Goal: Task Accomplishment & Management: Manage account settings

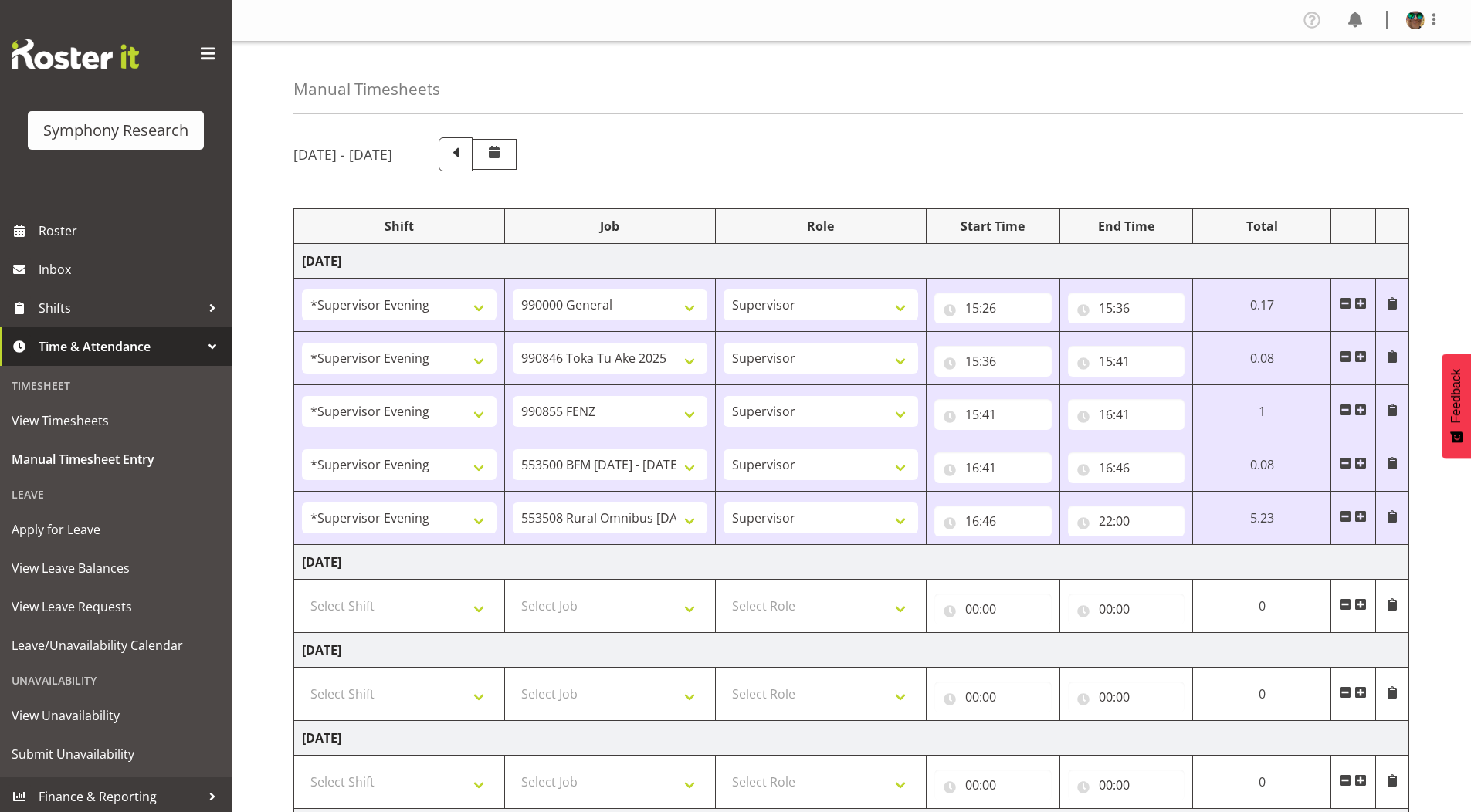
select select "4583"
select select "743"
select select "4583"
select select "9426"
select select "4583"
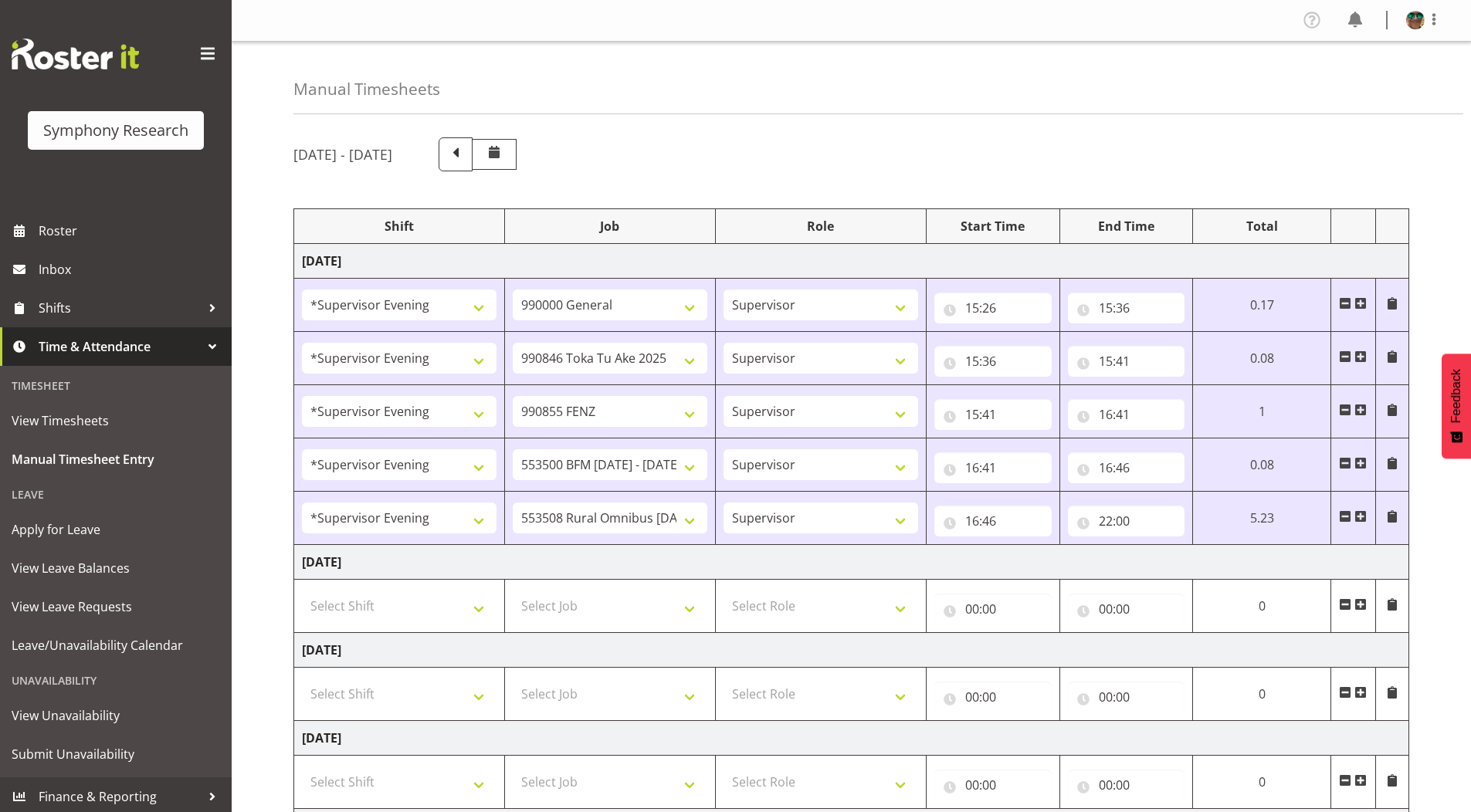
select select "9636"
select select "4583"
select select "10242"
select select "4583"
select select "10536"
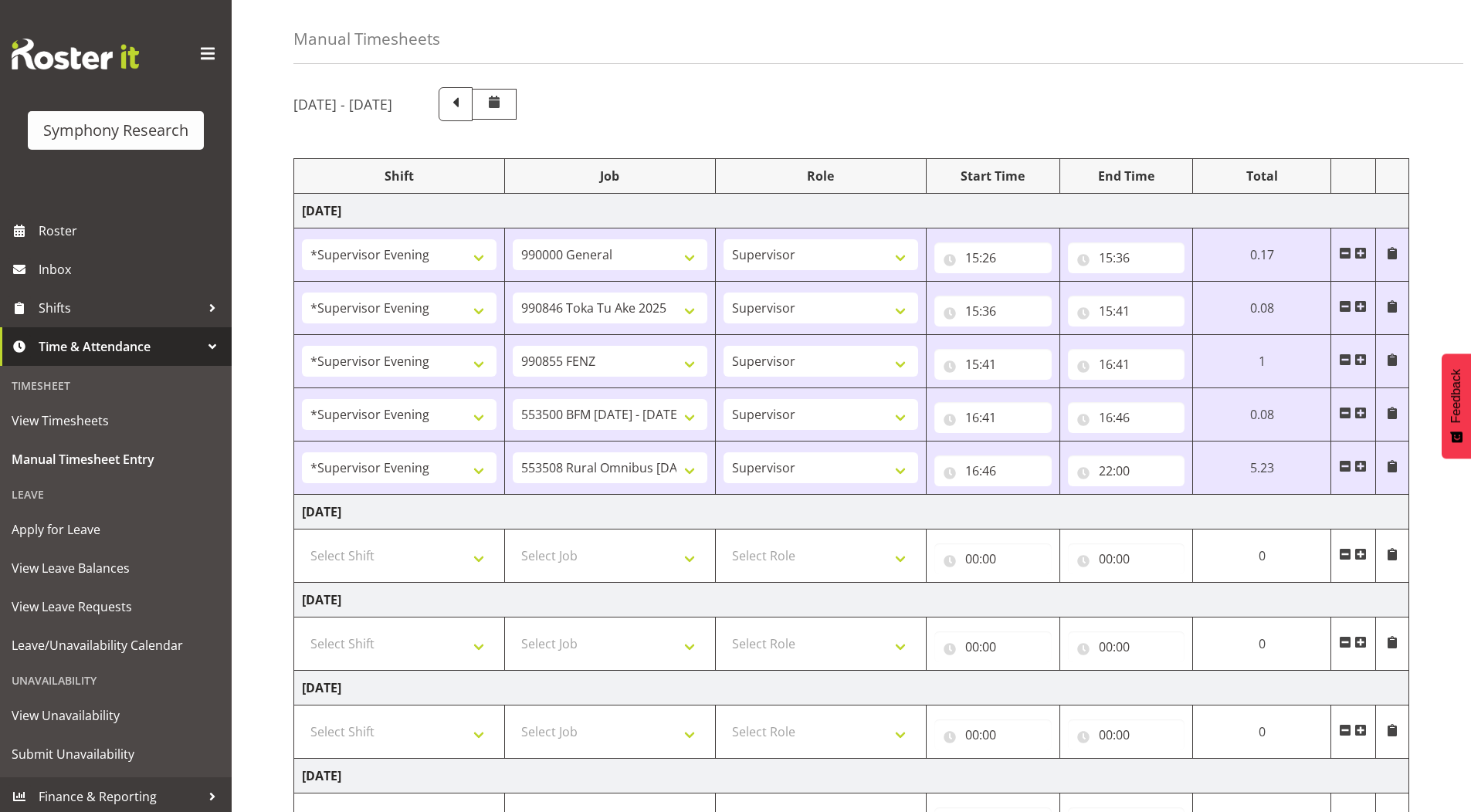
scroll to position [50, 0]
click at [1125, 473] on input "22:00" at bounding box center [1126, 471] width 117 height 31
click at [1214, 516] on select "00 01 02 03 04 05 06 07 08 09 10 11 12 13 14 15 16 17 18 19 20 21 22 23 24 25 2…" at bounding box center [1212, 510] width 34 height 31
select select "15"
click at [1196, 495] on select "00 01 02 03 04 05 06 07 08 09 10 11 12 13 14 15 16 17 18 19 20 21 22 23 24 25 2…" at bounding box center [1212, 510] width 34 height 31
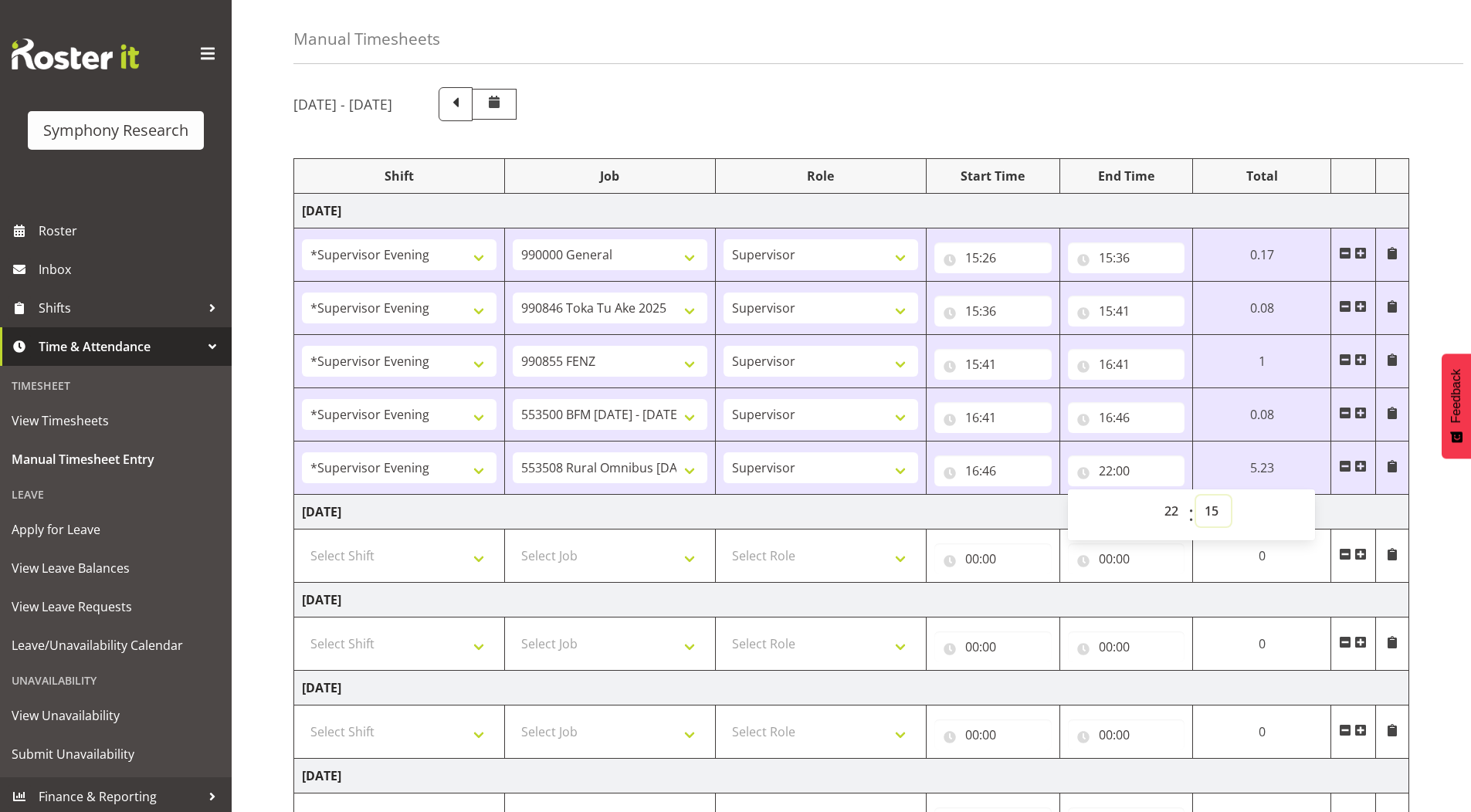
type input "22:15"
click at [1436, 260] on div "[DATE] - [DATE] Shift Job Role Start Time End Time Total [DATE] !!Weekend Resid…" at bounding box center [882, 592] width 1177 height 1034
click at [1363, 470] on span at bounding box center [1360, 466] width 12 height 12
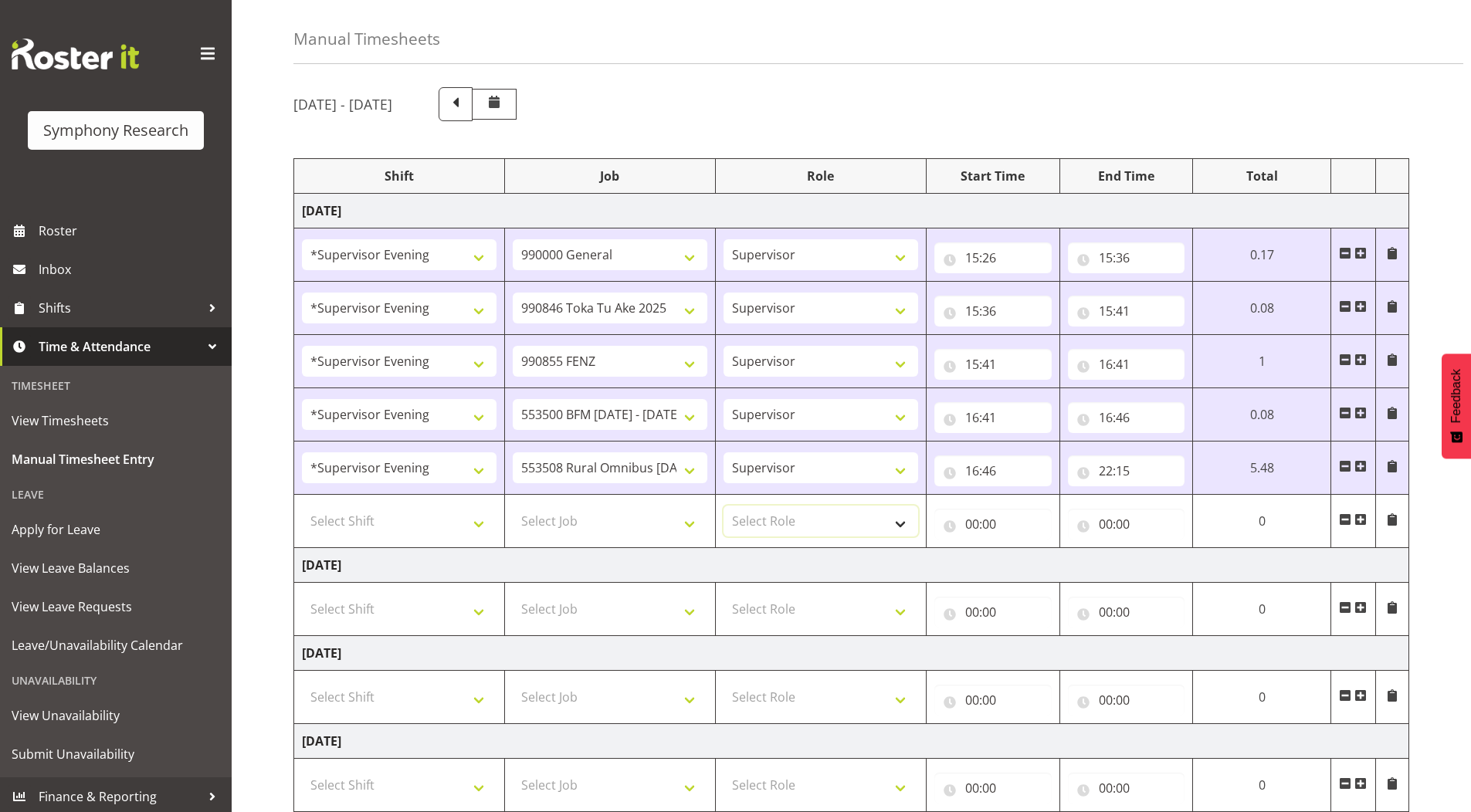
click at [774, 515] on select "Select Role Supervisor Briefing Interviewing" at bounding box center [820, 521] width 194 height 31
select select "45"
click at [723, 506] on select "Select Role Supervisor Briefing Interviewing" at bounding box center [820, 521] width 194 height 31
click at [558, 521] on select "Select Job 550060 IF Admin 553492 World Poll Aus Wave 2 Main 2025 553493 World …" at bounding box center [610, 521] width 194 height 31
select select "10499"
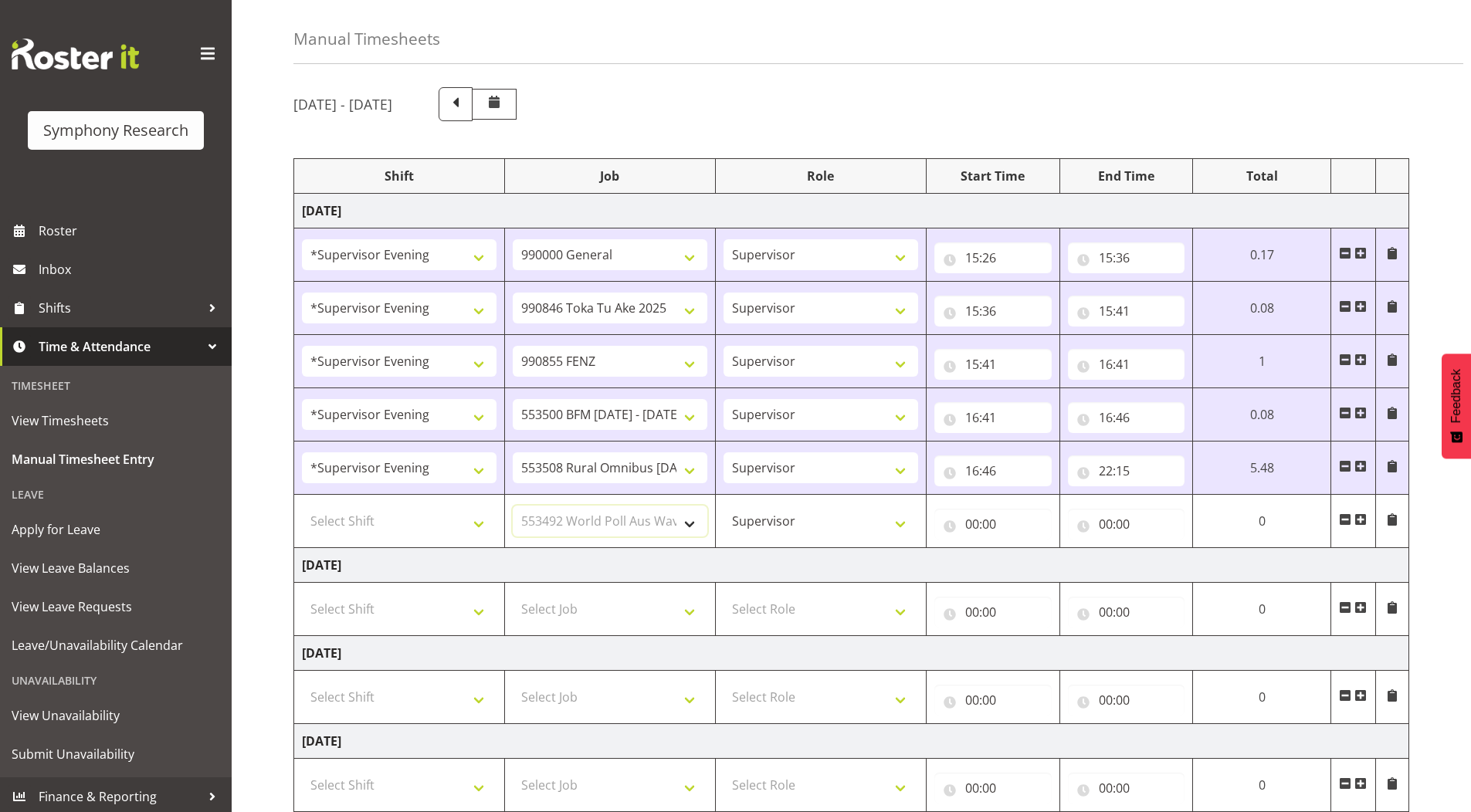
click at [513, 506] on select "Select Job 550060 IF Admin 553492 World Poll Aus Wave 2 Main 2025 553493 World …" at bounding box center [610, 521] width 194 height 31
click at [362, 511] on select "Select Shift !!Weekend Residential (Roster IT Shift Label) *Business 9/10am ~ 4…" at bounding box center [399, 521] width 194 height 31
select select "4583"
click at [302, 506] on select "Select Shift !!Weekend Residential (Roster IT Shift Label) *Business 9/10am ~ 4…" at bounding box center [399, 521] width 194 height 31
click at [1101, 525] on input "00:00" at bounding box center [1126, 523] width 117 height 31
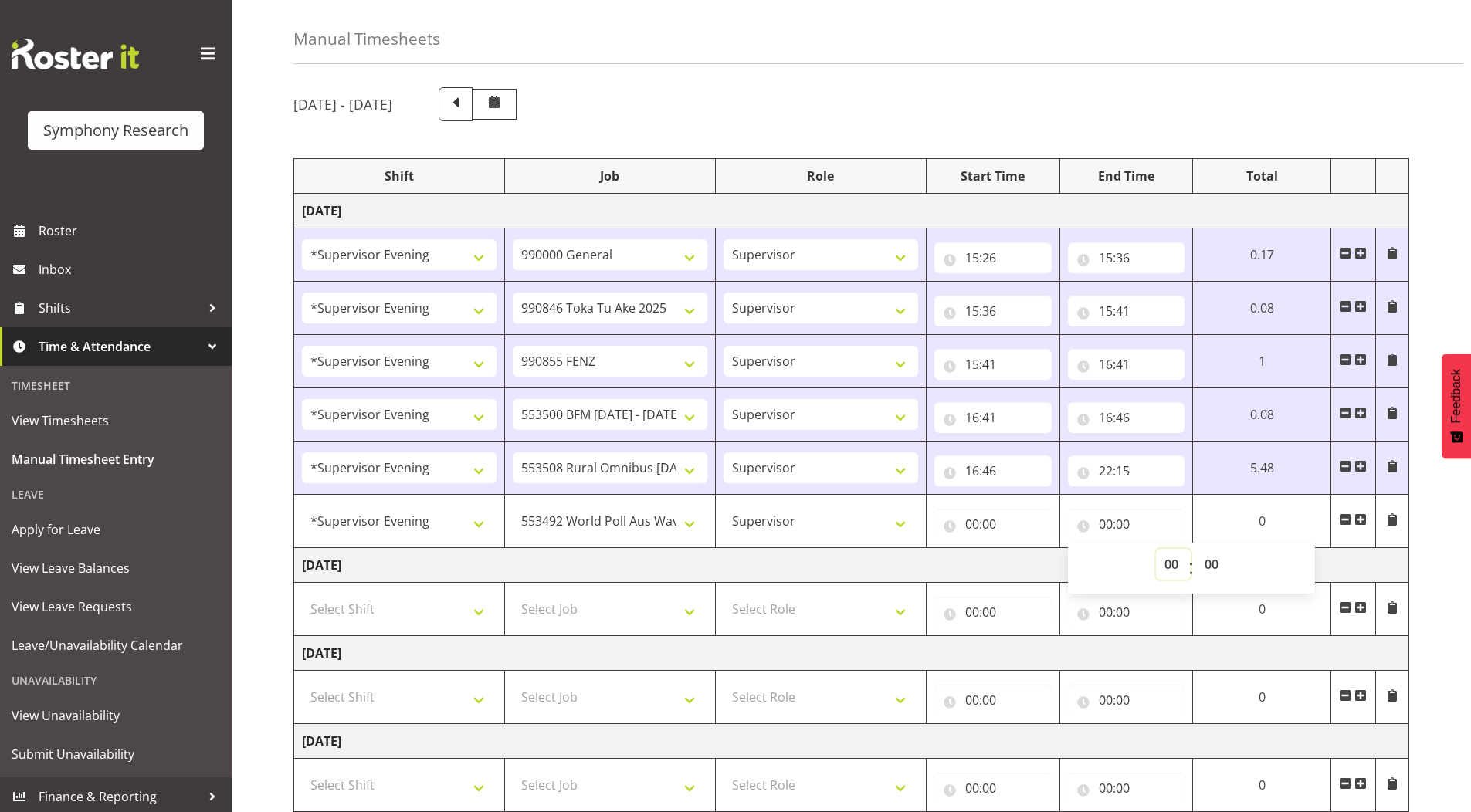
click at [1170, 567] on select "00 01 02 03 04 05 06 07 08 09 10 11 12 13 14 15 16 17 18 19 20 21 22 23" at bounding box center [1173, 564] width 34 height 31
select select "22"
click at [1156, 549] on select "00 01 02 03 04 05 06 07 08 09 10 11 12 13 14 15 16 17 18 19 20 21 22 23" at bounding box center [1173, 564] width 34 height 31
type input "22:00"
click at [1213, 566] on select "00 01 02 03 04 05 06 07 08 09 10 11 12 13 14 15 16 17 18 19 20 21 22 23 24 25 2…" at bounding box center [1212, 564] width 34 height 31
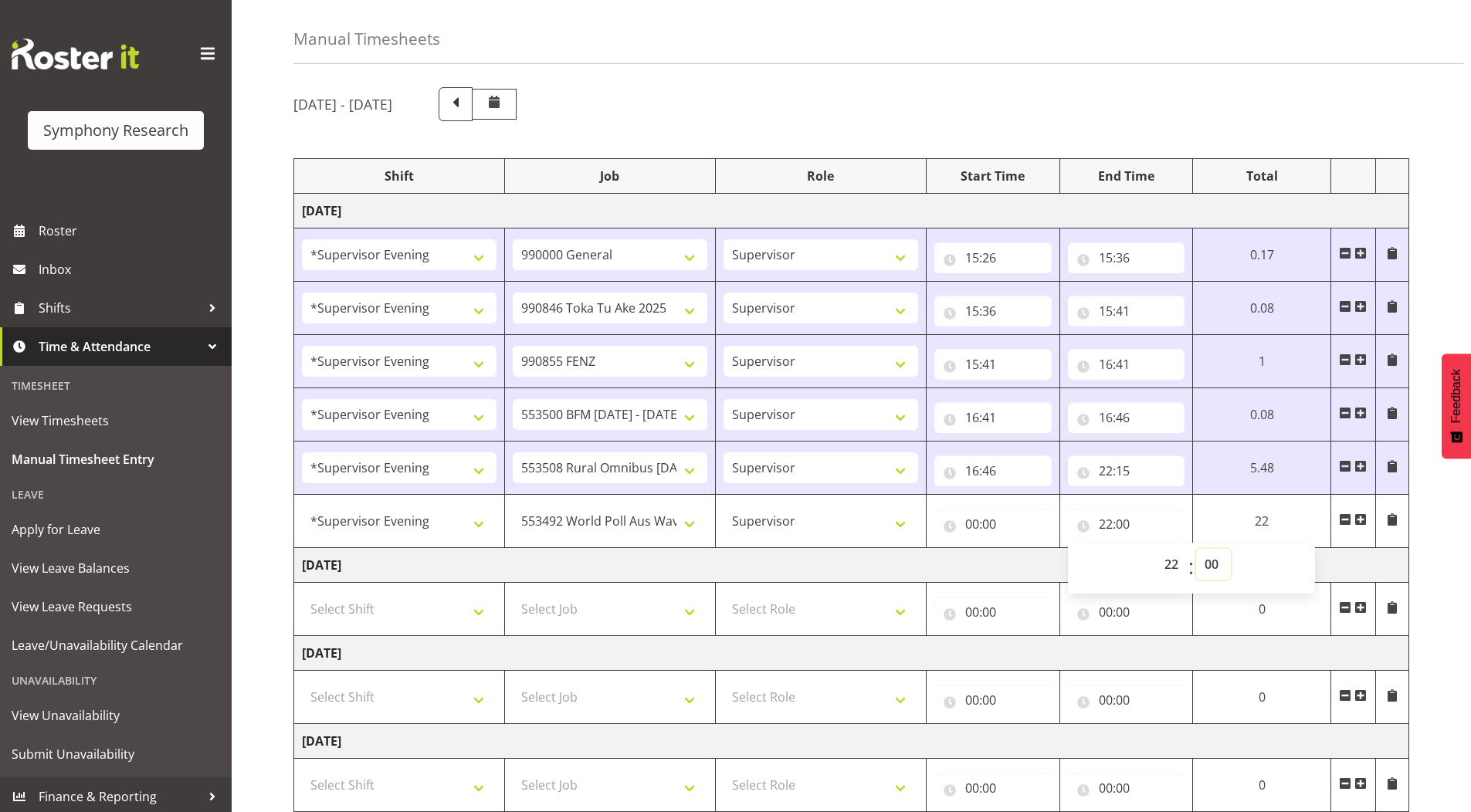
select select "47"
click at [1196, 549] on select "00 01 02 03 04 05 06 07 08 09 10 11 12 13 14 15 16 17 18 19 20 21 22 23 24 25 2…" at bounding box center [1212, 564] width 34 height 31
type input "22:47"
click at [1125, 469] on input "22:15" at bounding box center [1126, 471] width 117 height 31
click at [1224, 509] on select "00 01 02 03 04 05 06 07 08 09 10 11 12 13 14 15 16 17 18 19 20 21 22 23 24 25 2…" at bounding box center [1212, 510] width 34 height 31
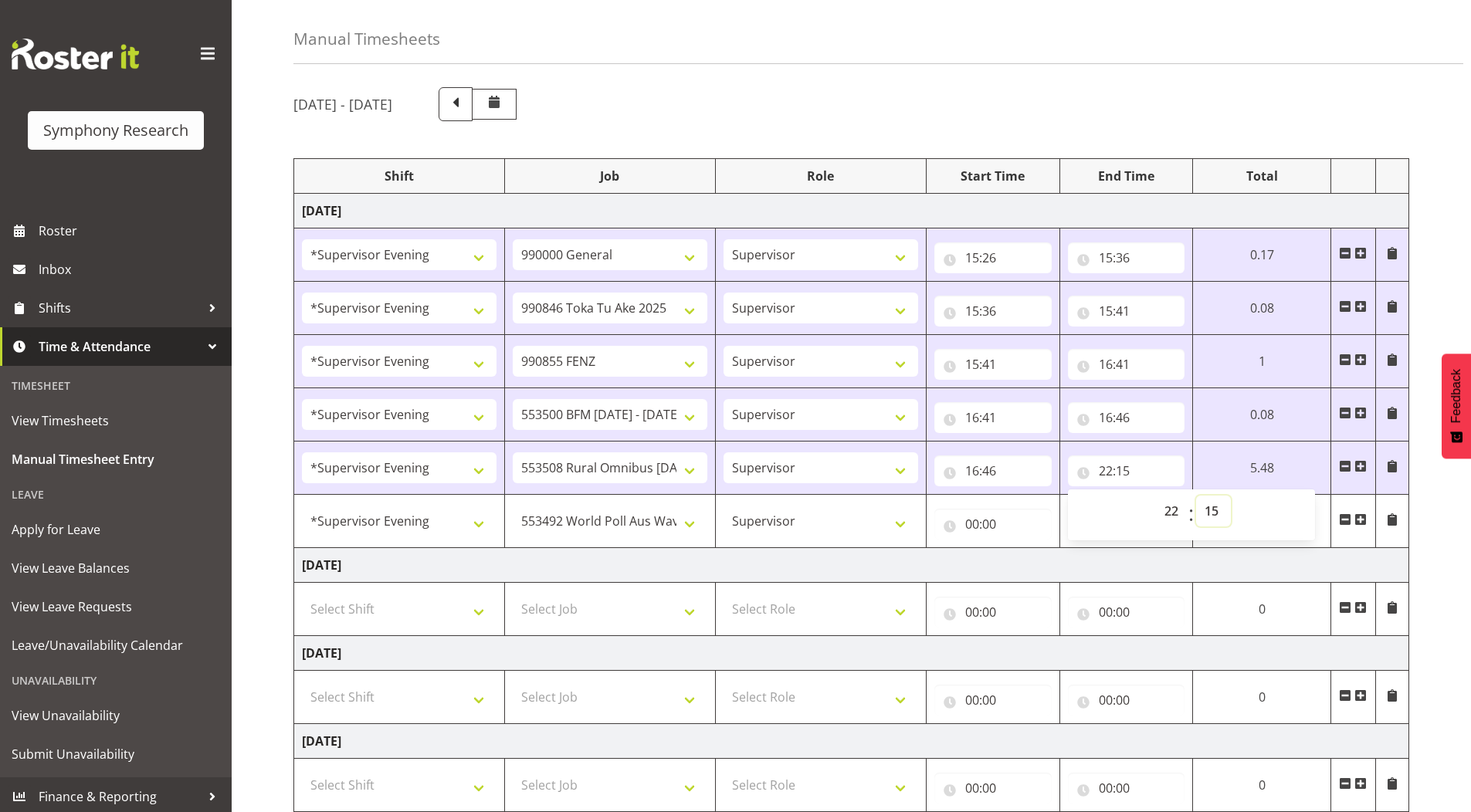
select select "25"
click at [1231, 495] on select "00 01 02 03 04 05 06 07 08 09 10 11 12 13 14 15 16 17 18 19 20 21 22 23 24 25 2…" at bounding box center [1212, 510] width 34 height 31
type input "22:25"
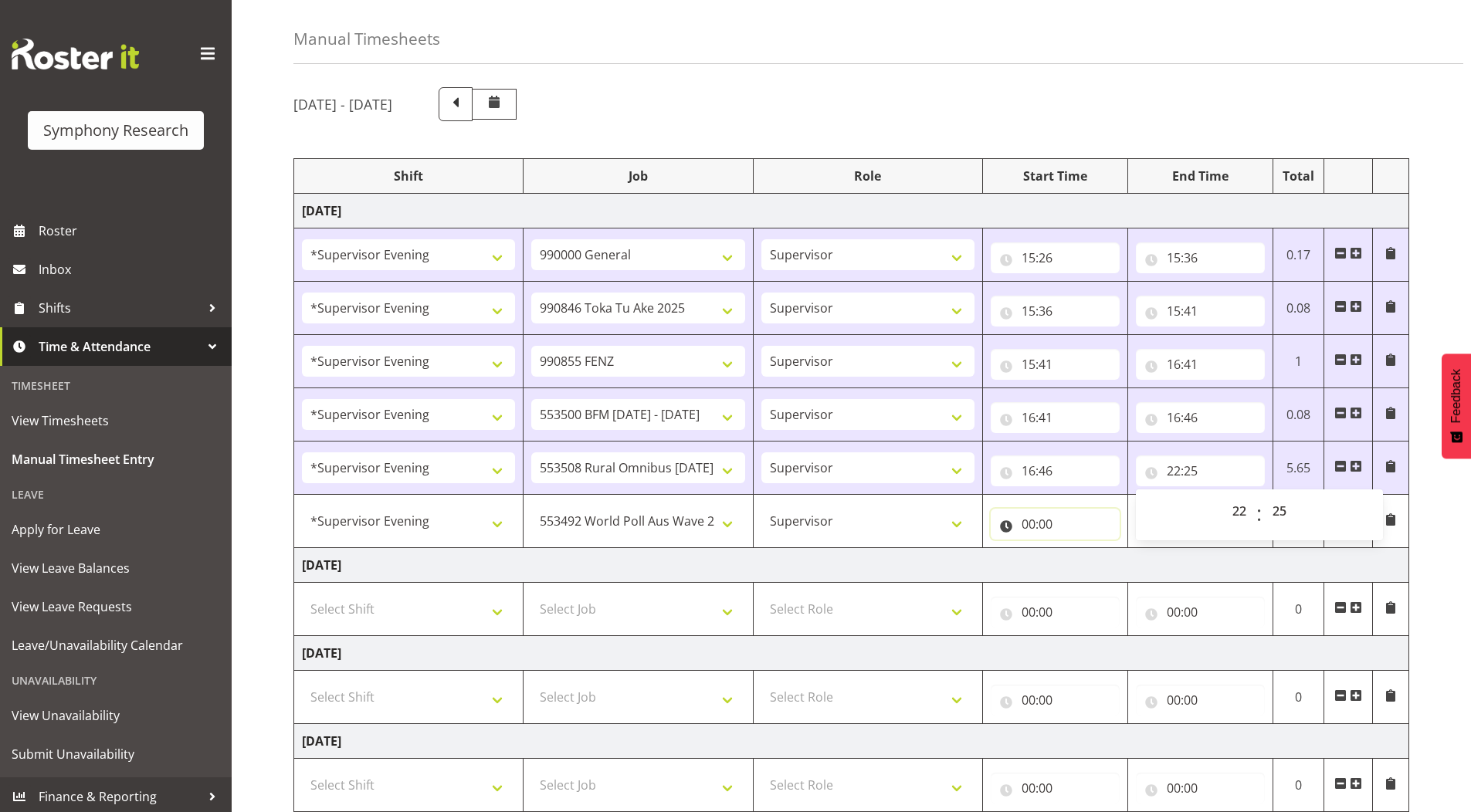
click at [1028, 523] on input "00:00" at bounding box center [1055, 523] width 129 height 31
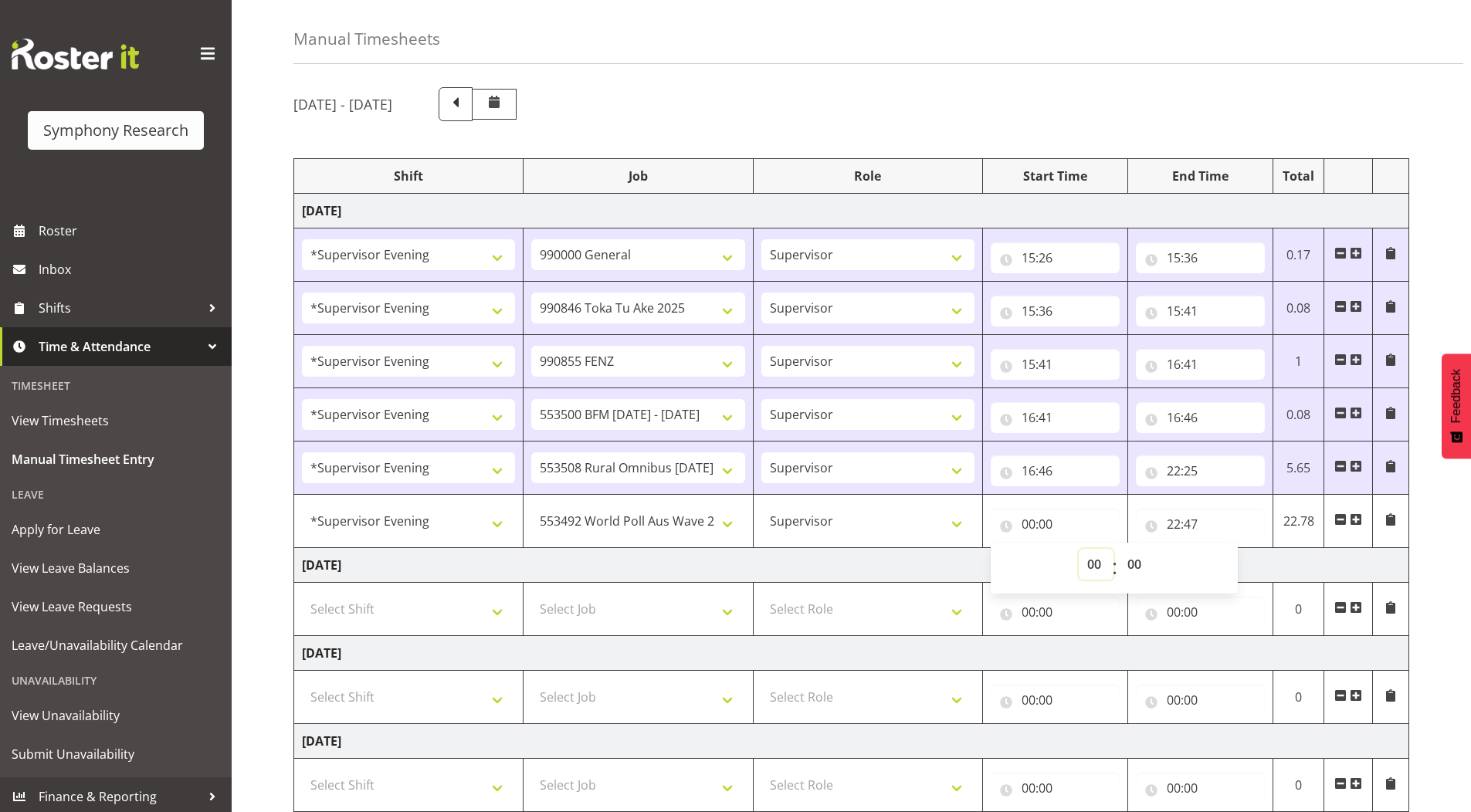
click at [1087, 563] on select "00 01 02 03 04 05 06 07 08 09 10 11 12 13 14 15 16 17 18 19 20 21 22 23" at bounding box center [1095, 564] width 34 height 31
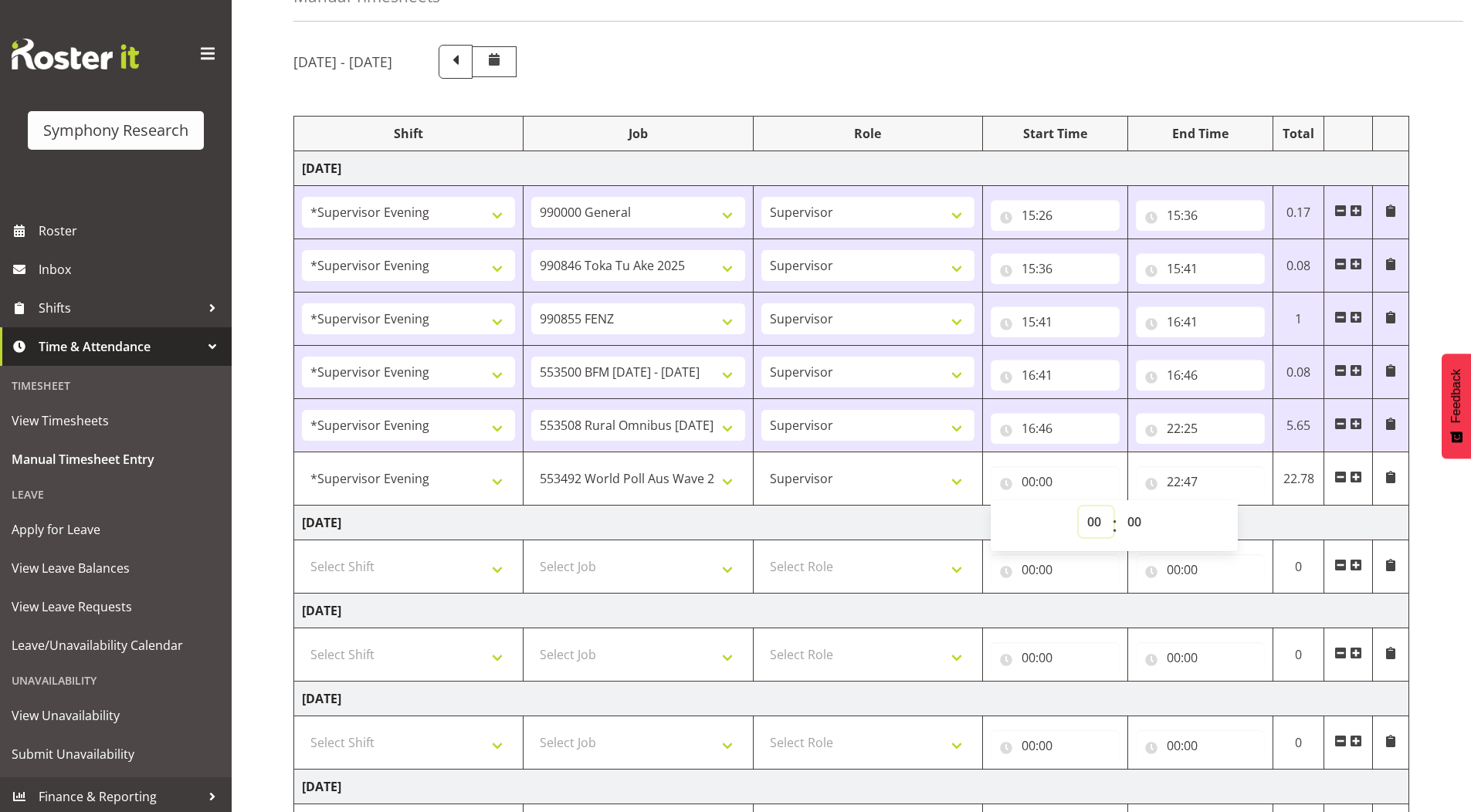
scroll to position [128, 0]
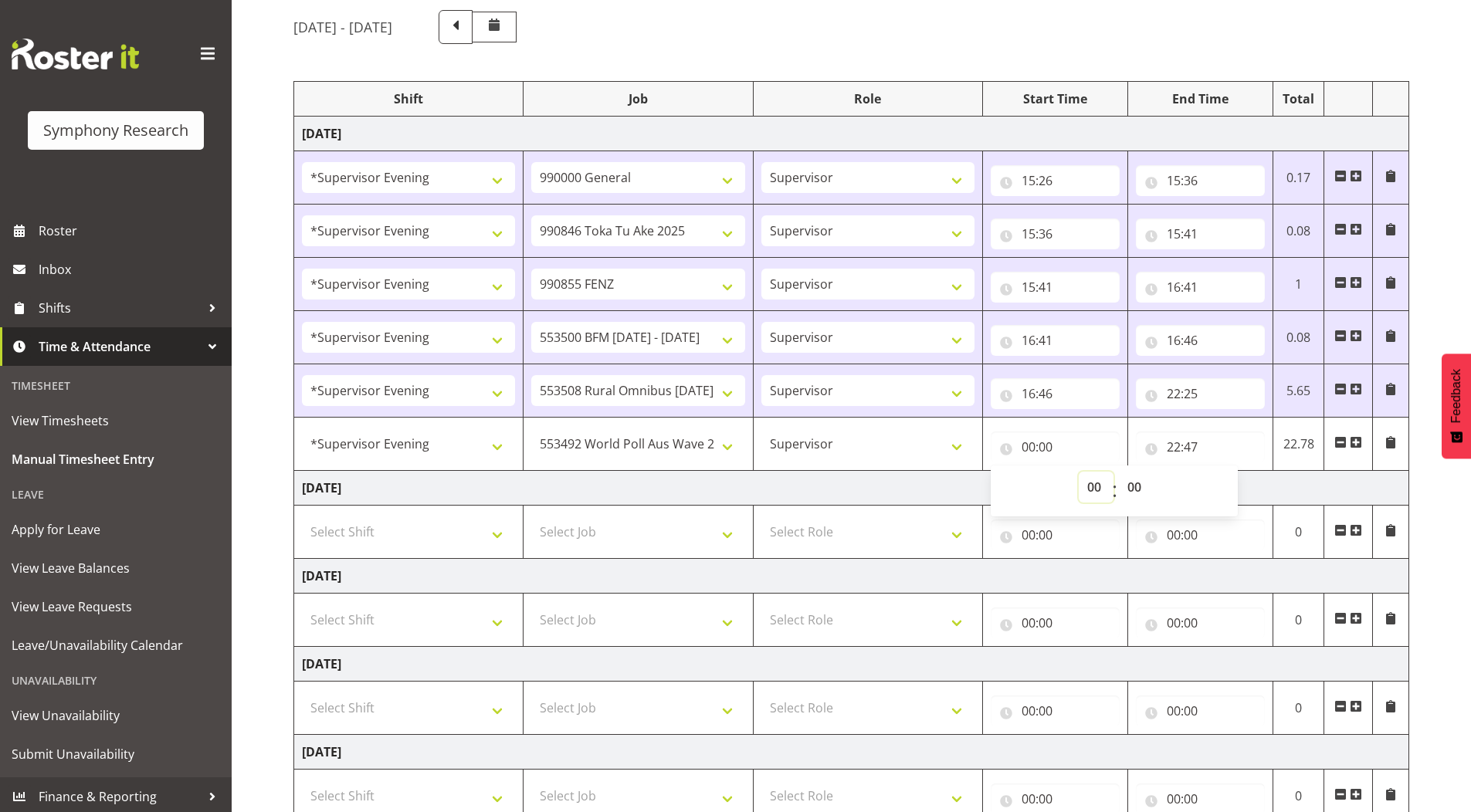
click at [1091, 482] on select "00 01 02 03 04 05 06 07 08 09 10 11 12 13 14 15 16 17 18 19 20 21 22 23" at bounding box center [1095, 486] width 34 height 31
select select "22"
click at [1079, 472] on select "00 01 02 03 04 05 06 07 08 09 10 11 12 13 14 15 16 17 18 19 20 21 22 23" at bounding box center [1095, 486] width 34 height 31
type input "22:00"
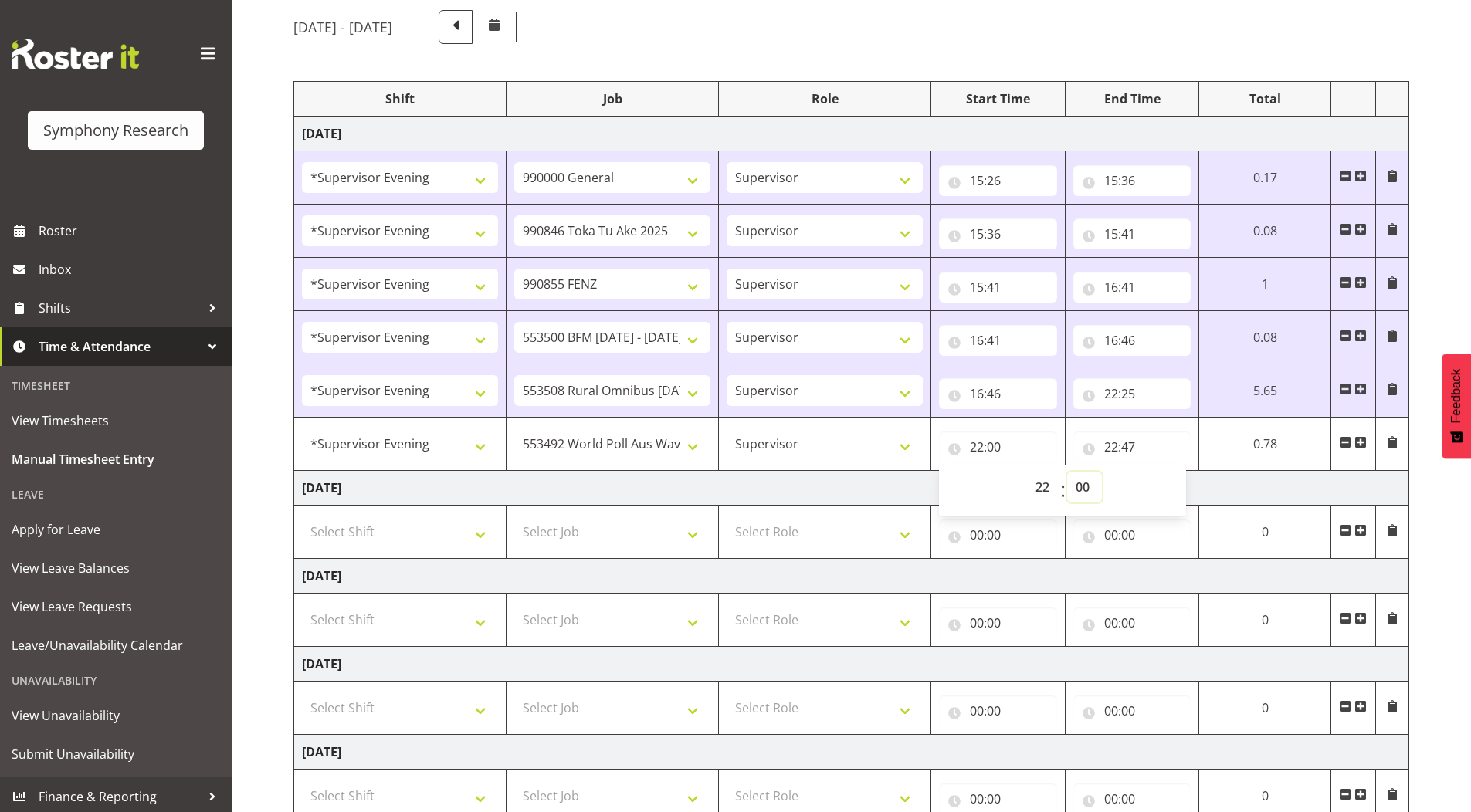
drag, startPoint x: 1082, startPoint y: 489, endPoint x: 1081, endPoint y: 475, distance: 14.0
click at [1082, 489] on select "00 01 02 03 04 05 06 07 08 09 10 11 12 13 14 15 16 17 18 19 20 21 22 23 24 25 2…" at bounding box center [1084, 486] width 34 height 31
select select "25"
click at [1067, 472] on select "00 01 02 03 04 05 06 07 08 09 10 11 12 13 14 15 16 17 18 19 20 21 22 23 24 25 2…" at bounding box center [1084, 486] width 34 height 31
type input "22:25"
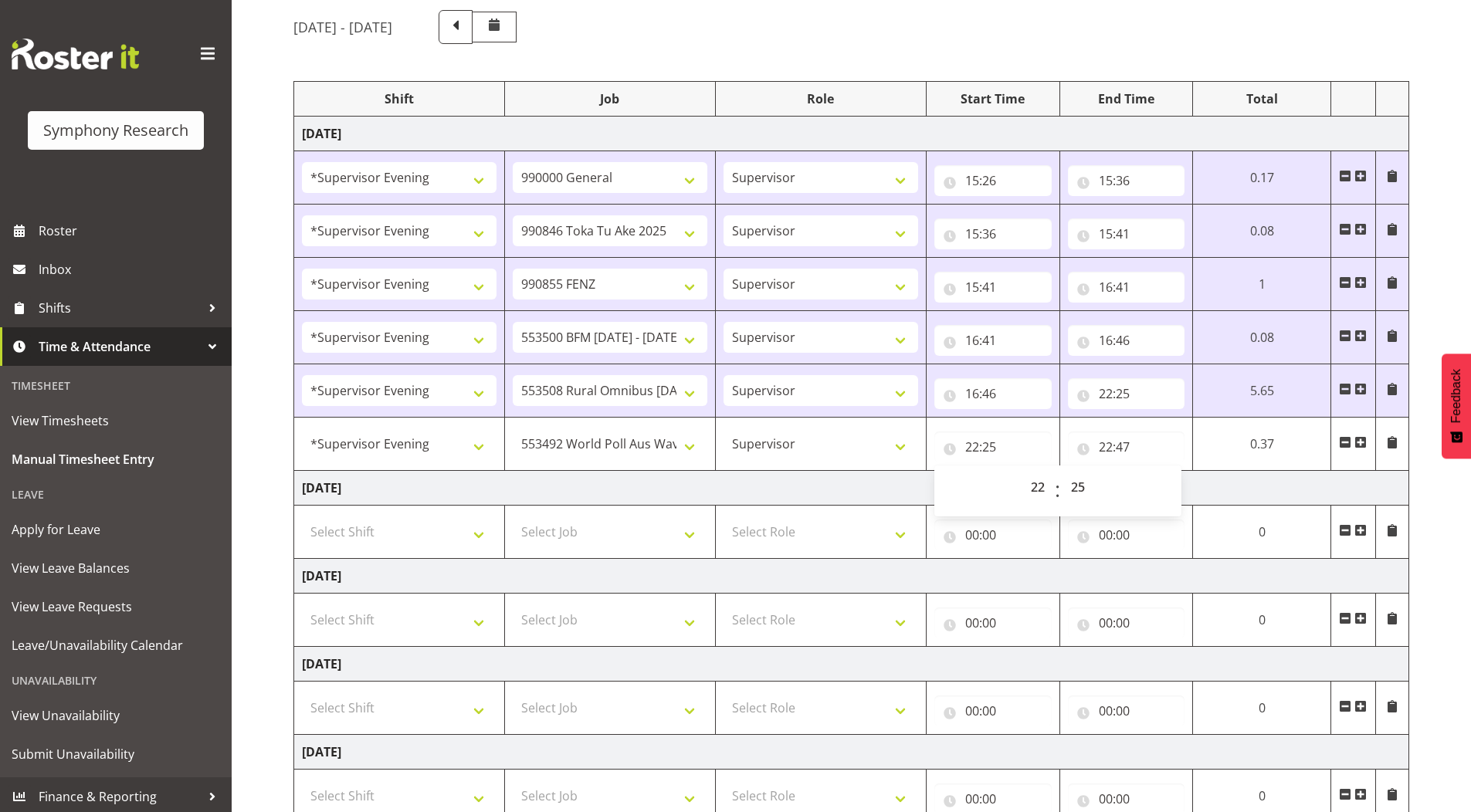
click at [1026, 43] on div "[DATE] - [DATE]" at bounding box center [851, 26] width 1116 height 34
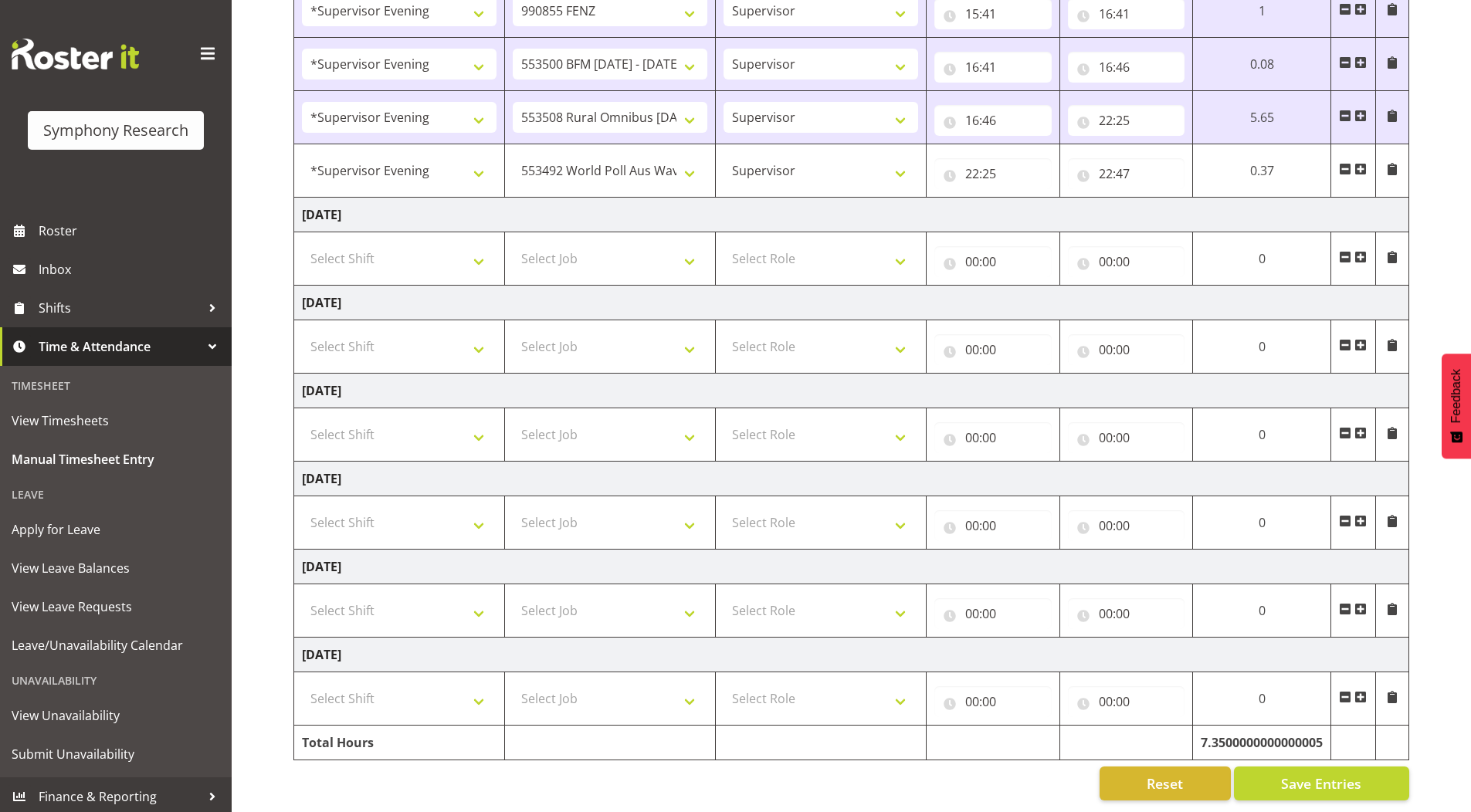
scroll to position [413, 0]
click at [1294, 773] on span "Save Entries" at bounding box center [1321, 783] width 80 height 20
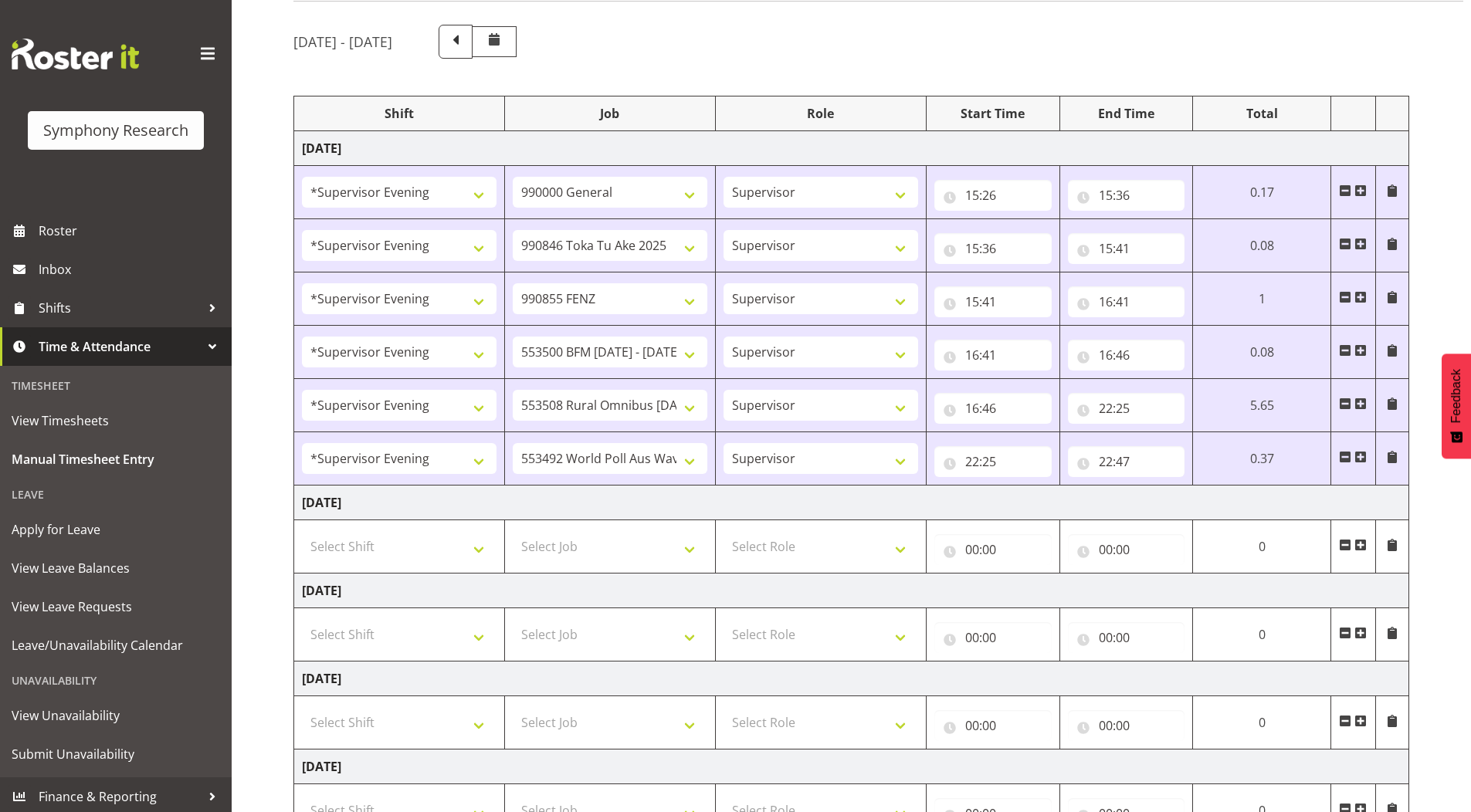
scroll to position [104, 0]
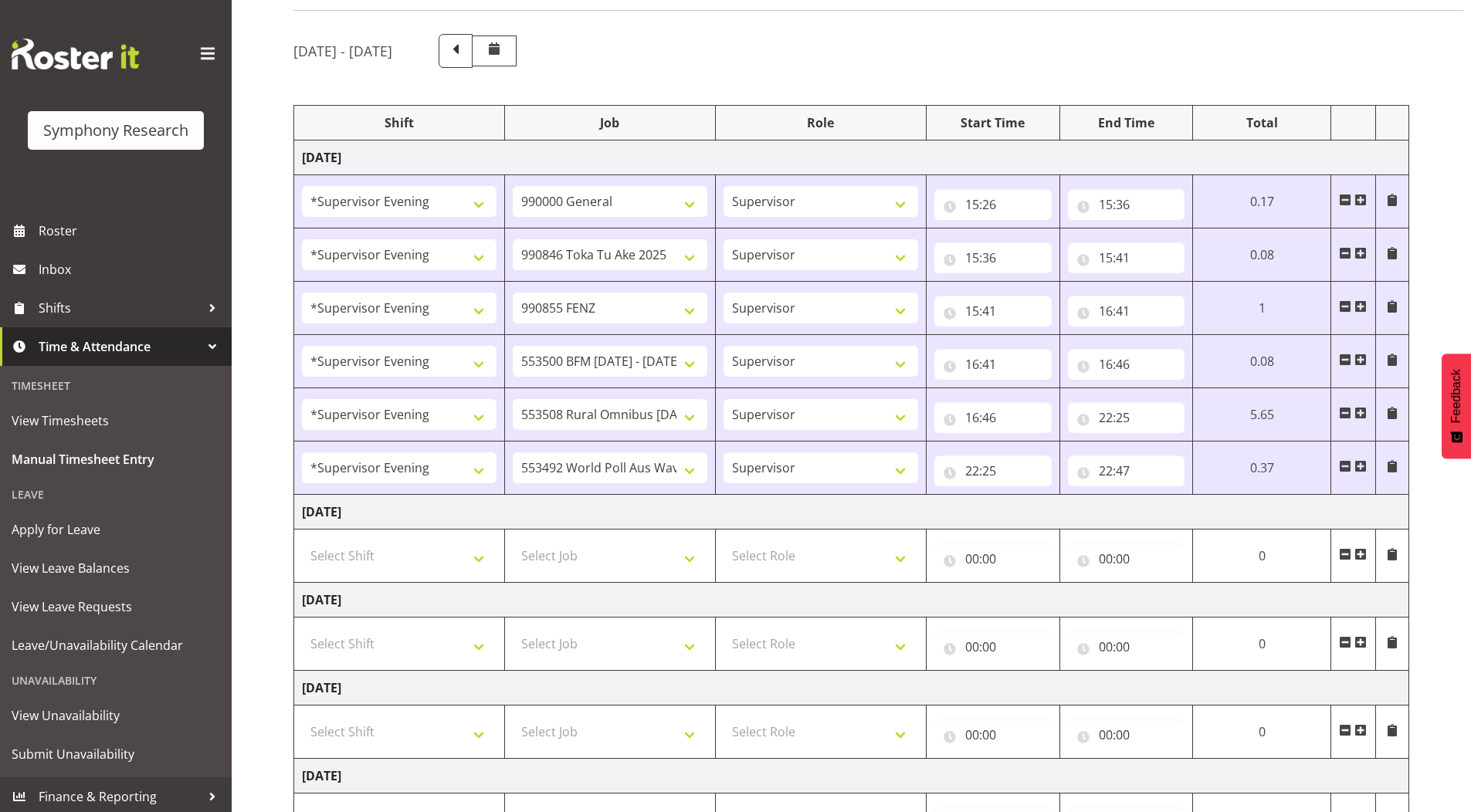
click at [1364, 464] on span at bounding box center [1360, 466] width 12 height 12
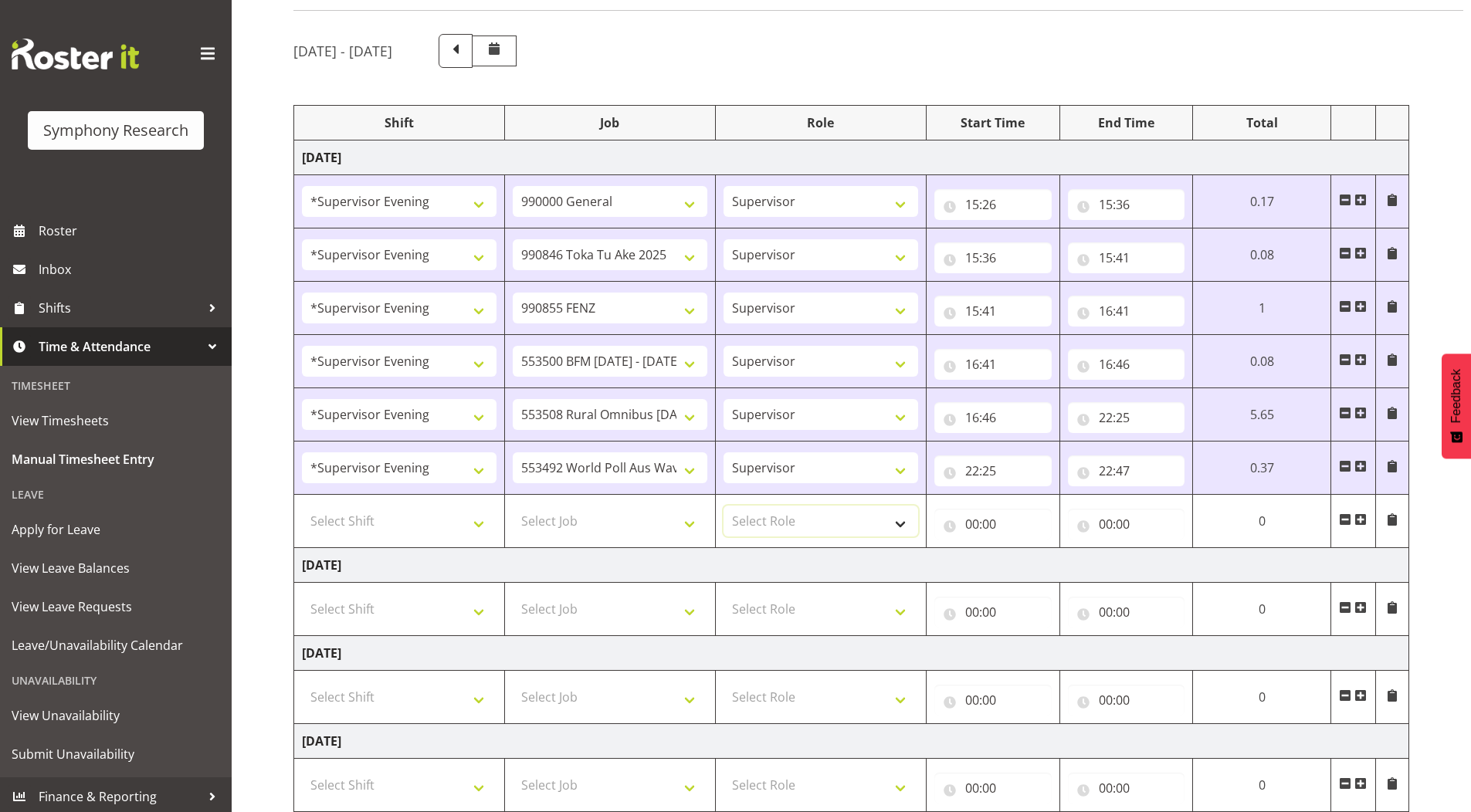
click at [747, 519] on select "Select Role Supervisor Briefing Interviewing" at bounding box center [820, 521] width 194 height 31
select select "45"
click at [723, 506] on select "Select Role Supervisor Briefing Interviewing" at bounding box center [820, 521] width 194 height 31
click at [557, 520] on select "Select Job 550060 IF Admin 553492 World Poll Aus Wave 2 Main 2025 553493 World …" at bounding box center [610, 521] width 194 height 31
select select "10242"
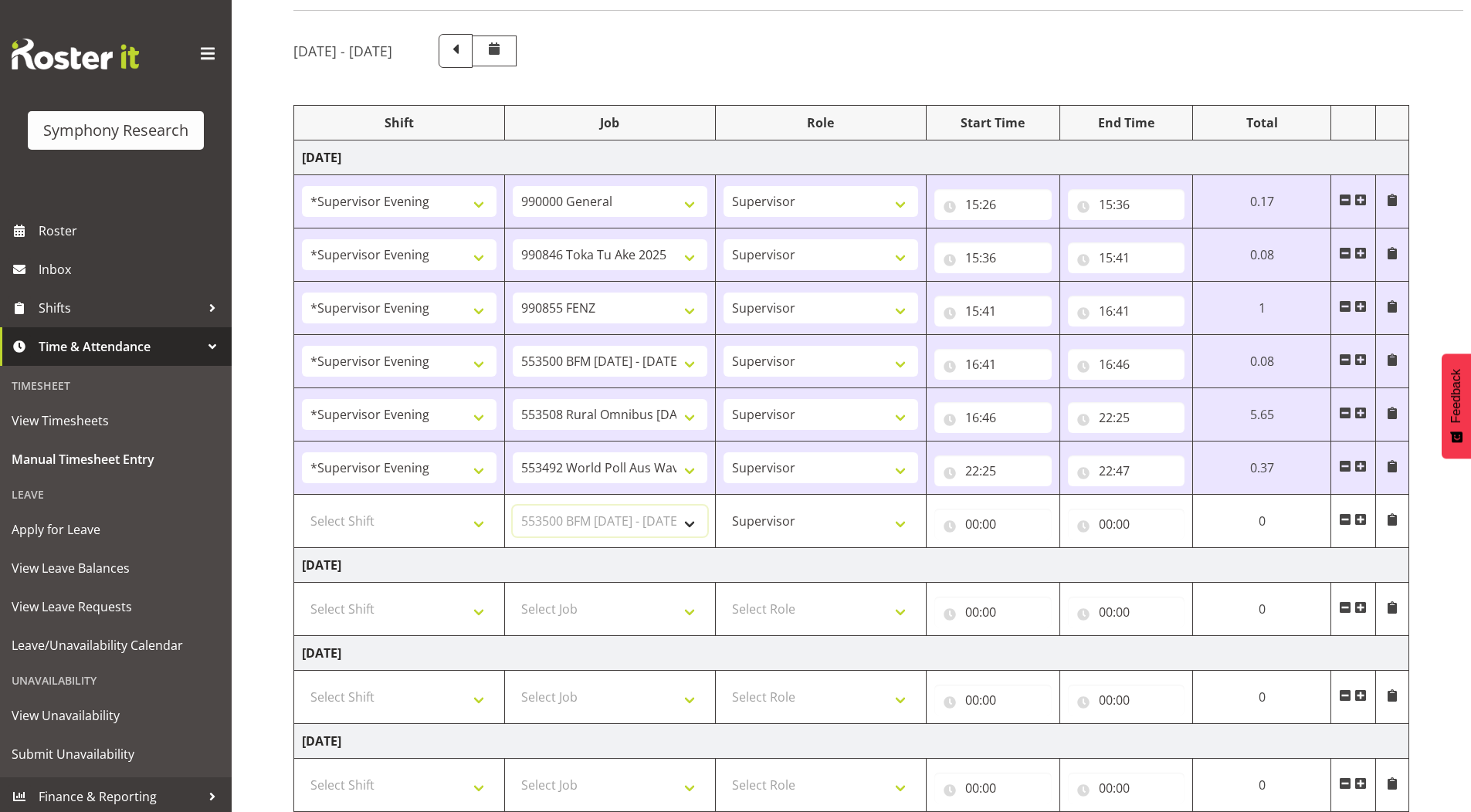
click at [513, 506] on select "Select Job 550060 IF Admin 553492 World Poll Aus Wave 2 Main 2025 553493 World …" at bounding box center [610, 521] width 194 height 31
drag, startPoint x: 371, startPoint y: 512, endPoint x: 382, endPoint y: 532, distance: 22.8
click at [371, 512] on select "Select Shift !!Weekend Residential (Roster IT Shift Label) *Business 9/10am ~ 4…" at bounding box center [399, 521] width 194 height 31
select select "4583"
click at [302, 506] on select "Select Shift !!Weekend Residential (Roster IT Shift Label) *Business 9/10am ~ 4…" at bounding box center [399, 521] width 194 height 31
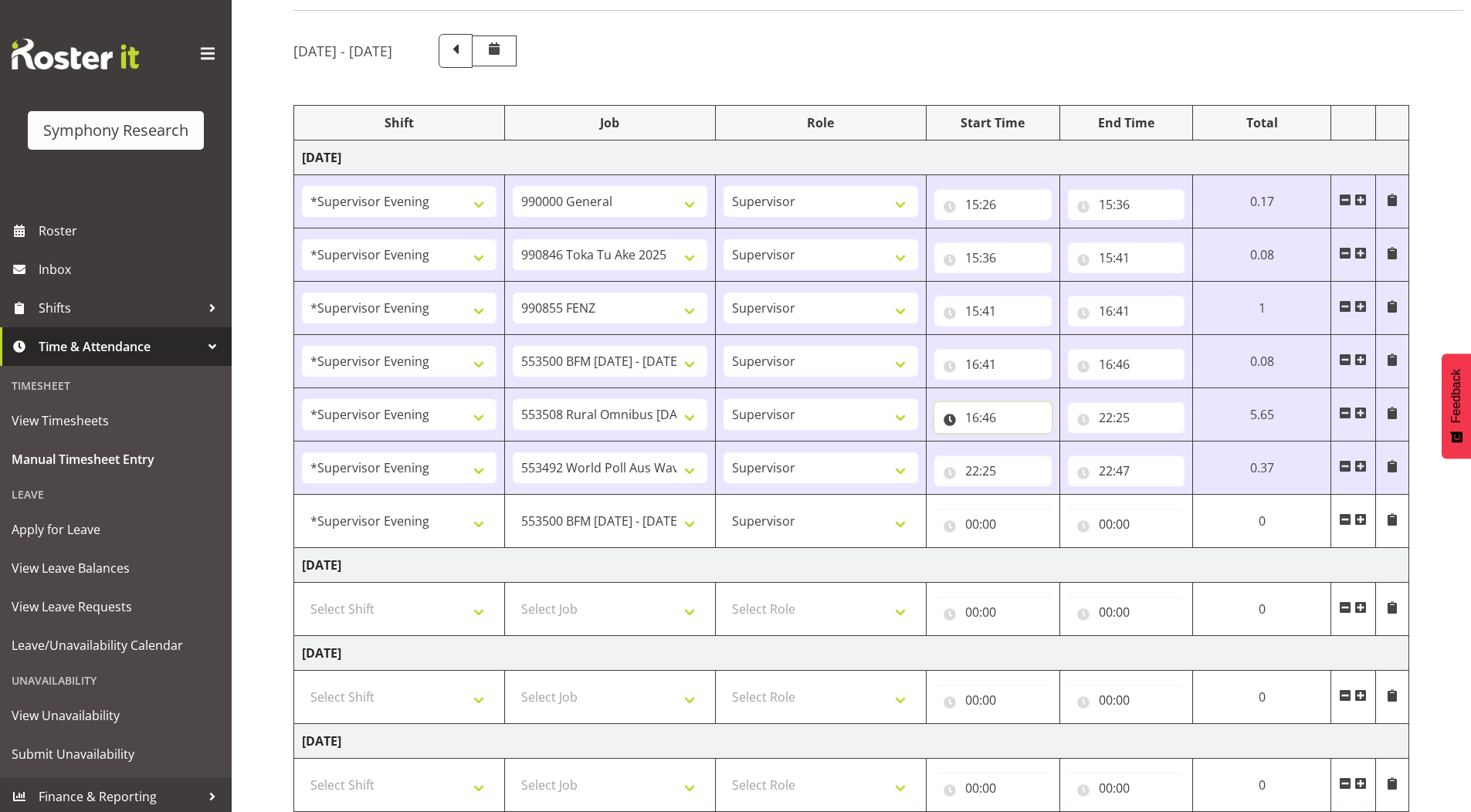
click at [971, 419] on input "16:46" at bounding box center [992, 417] width 117 height 31
click at [1031, 453] on select "00 01 02 03 04 05 06 07 08 09 10 11 12 13 14 15 16 17 18 19 20 21 22 23" at bounding box center [1039, 457] width 34 height 31
select select "17"
click at [1022, 443] on select "00 01 02 03 04 05 06 07 08 09 10 11 12 13 14 15 16 17 18 19 20 21 22 23" at bounding box center [1039, 457] width 34 height 31
type input "17:46"
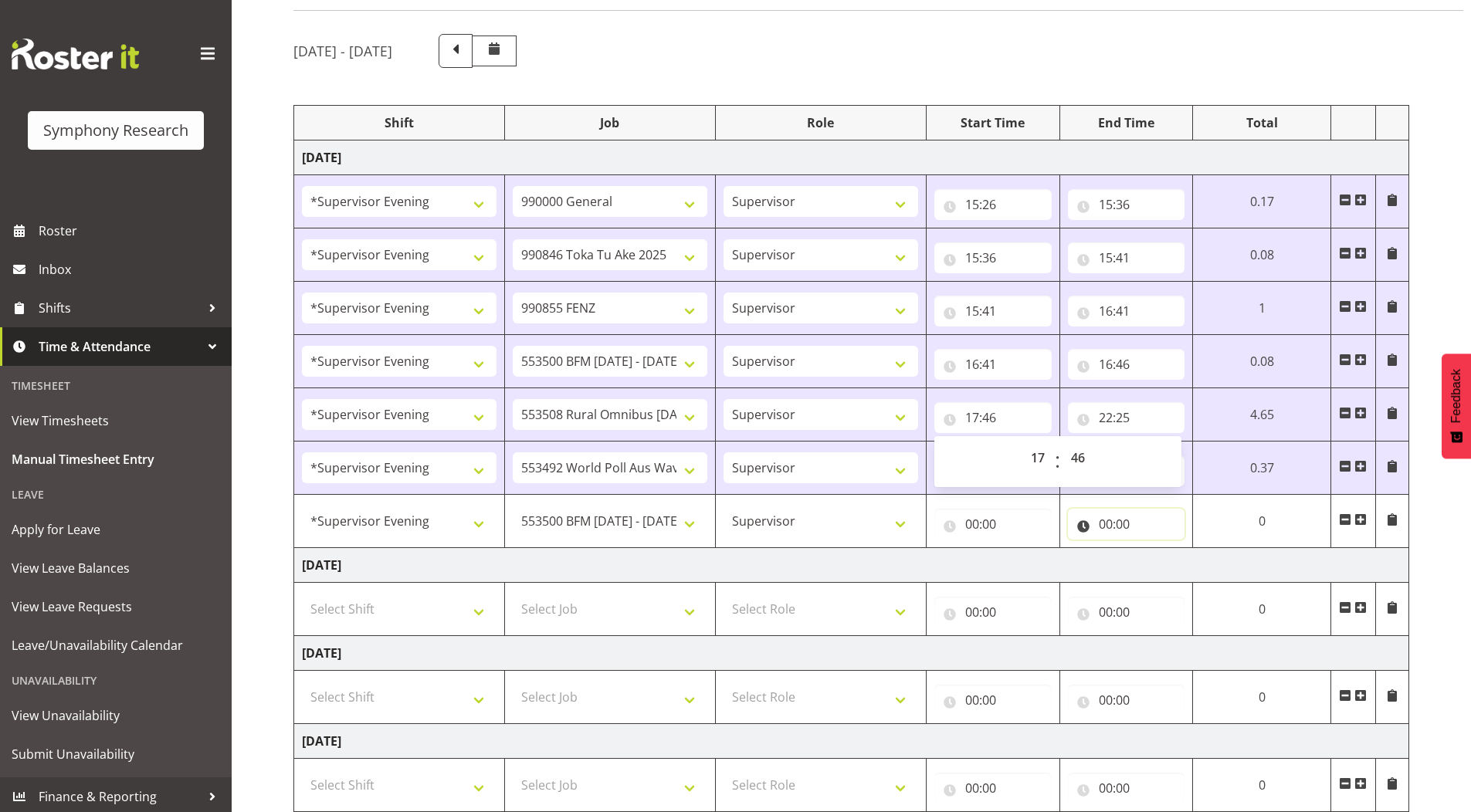
click at [1104, 528] on input "00:00" at bounding box center [1126, 523] width 117 height 31
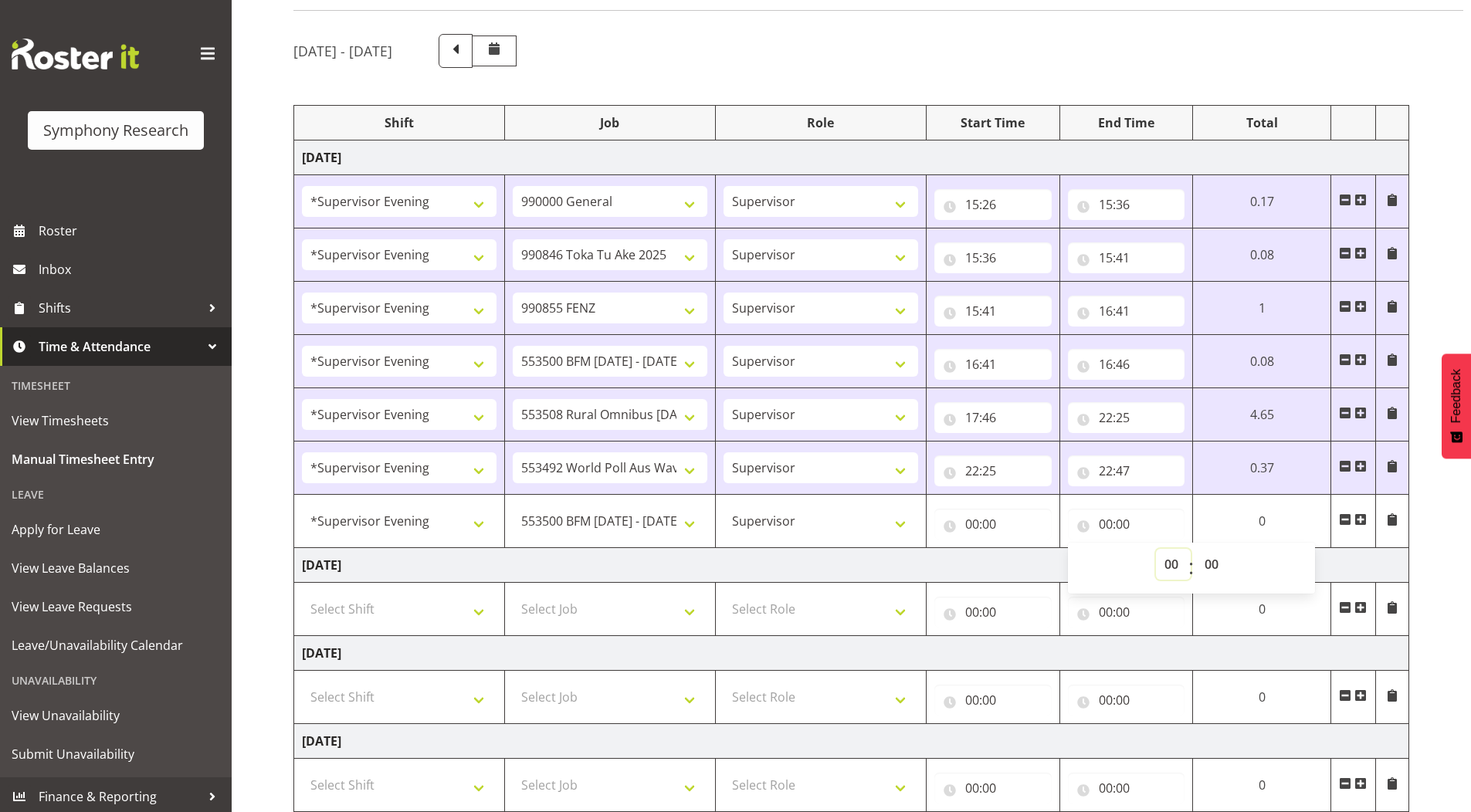
drag, startPoint x: 1163, startPoint y: 570, endPoint x: 1155, endPoint y: 566, distance: 8.9
click at [1163, 570] on select "00 01 02 03 04 05 06 07 08 09 10 11 12 13 14 15 16 17 18 19 20 21 22 23" at bounding box center [1173, 564] width 34 height 31
select select "17"
click at [1190, 549] on select "00 01 02 03 04 05 06 07 08 09 10 11 12 13 14 15 16 17 18 19 20 21 22 23" at bounding box center [1173, 564] width 34 height 31
type input "17:00"
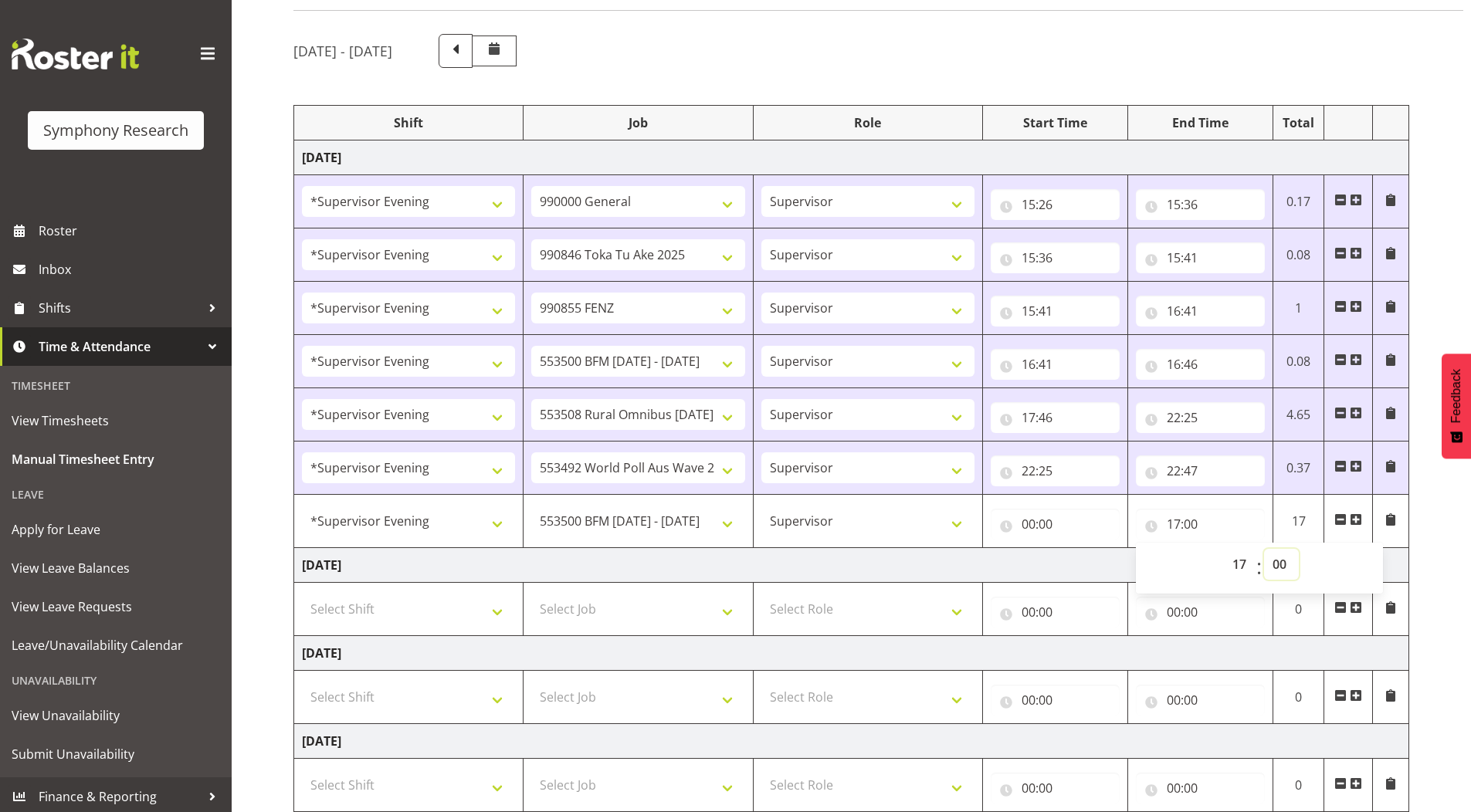
click at [1283, 564] on select "00 01 02 03 04 05 06 07 08 09 10 11 12 13 14 15 16 17 18 19 20 21 22 23 24 25 2…" at bounding box center [1281, 564] width 34 height 31
select select "46"
click at [1264, 549] on select "00 01 02 03 04 05 06 07 08 09 10 11 12 13 14 15 16 17 18 19 20 21 22 23 24 25 2…" at bounding box center [1281, 564] width 34 height 31
type input "17:46"
click at [1028, 525] on input "00:00" at bounding box center [1055, 523] width 129 height 31
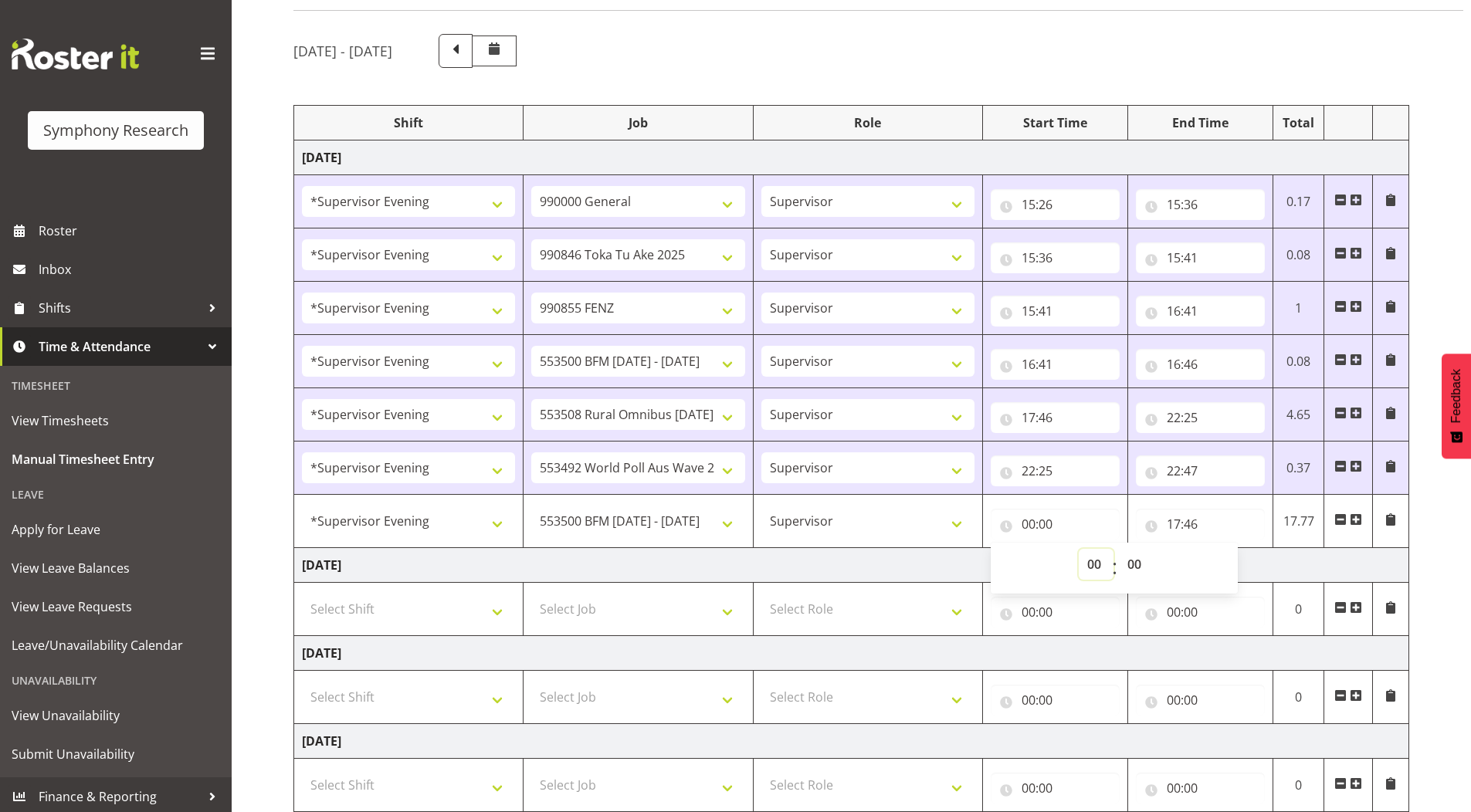
click at [1090, 564] on select "00 01 02 03 04 05 06 07 08 09 10 11 12 13 14 15 16 17 18 19 20 21 22 23" at bounding box center [1095, 564] width 34 height 31
select select "16"
click at [1079, 549] on select "00 01 02 03 04 05 06 07 08 09 10 11 12 13 14 15 16 17 18 19 20 21 22 23" at bounding box center [1095, 564] width 34 height 31
type input "16:00"
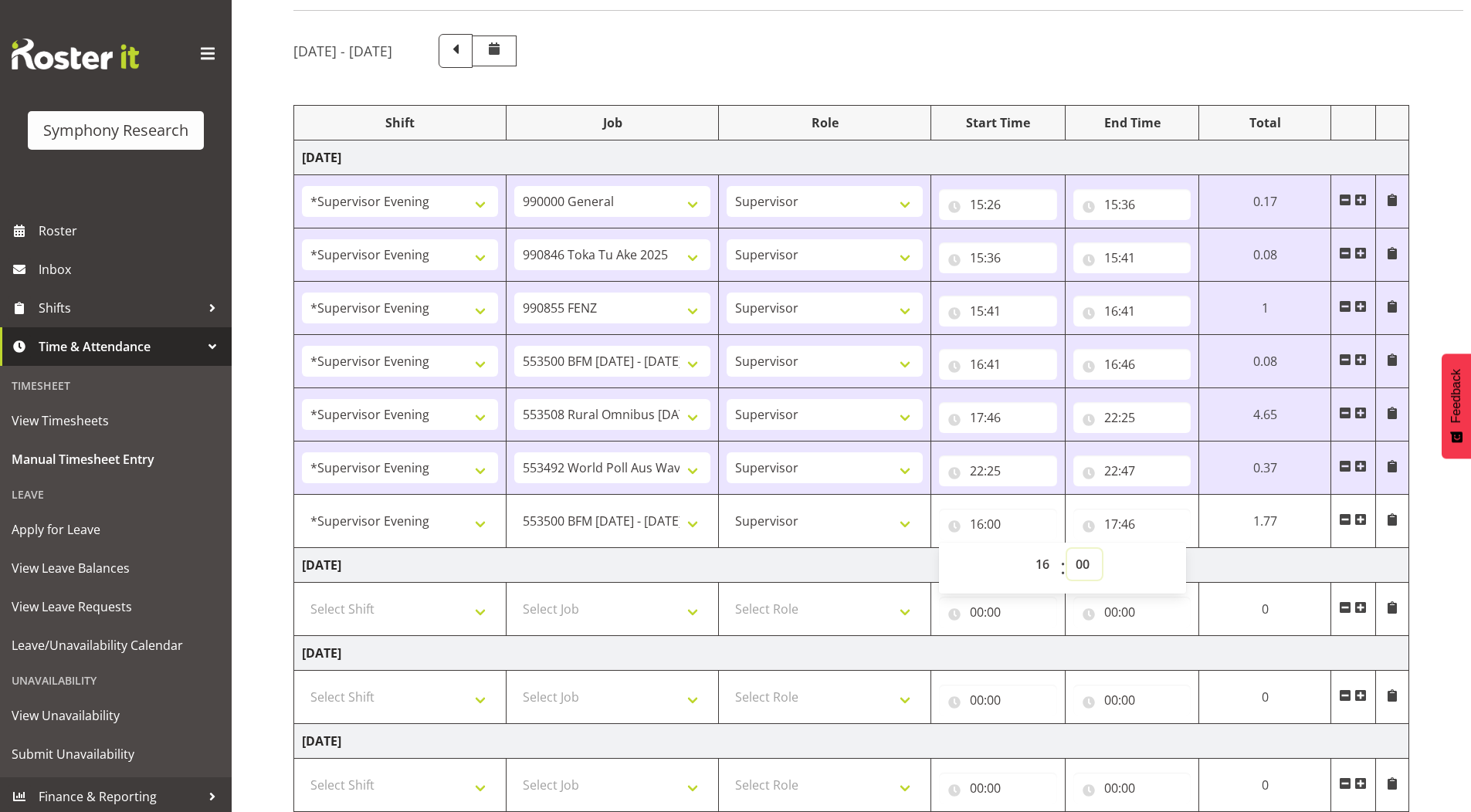
click at [1085, 560] on select "00 01 02 03 04 05 06 07 08 09 10 11 12 13 14 15 16 17 18 19 20 21 22 23 24 25 2…" at bounding box center [1084, 564] width 34 height 31
select select "46"
click at [1067, 549] on select "00 01 02 03 04 05 06 07 08 09 10 11 12 13 14 15 16 17 18 19 20 21 22 23 24 25 2…" at bounding box center [1084, 564] width 34 height 31
type input "16:46"
click at [1441, 286] on div "[DATE] - [DATE] Shift Job Role Start Time End Time Total [DATE] !!Weekend Resid…" at bounding box center [882, 592] width 1177 height 1140
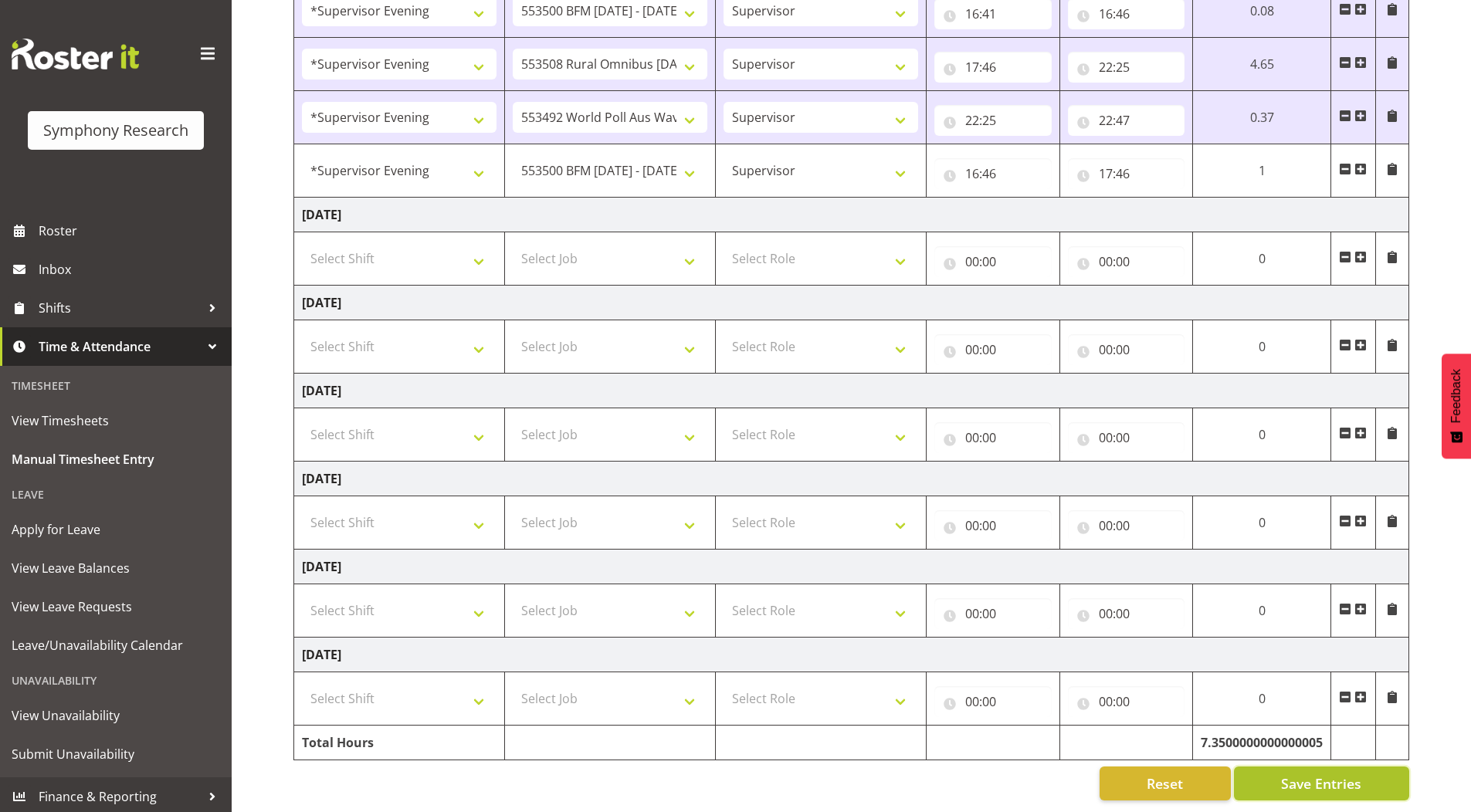
click at [1306, 773] on span "Save Entries" at bounding box center [1321, 783] width 80 height 20
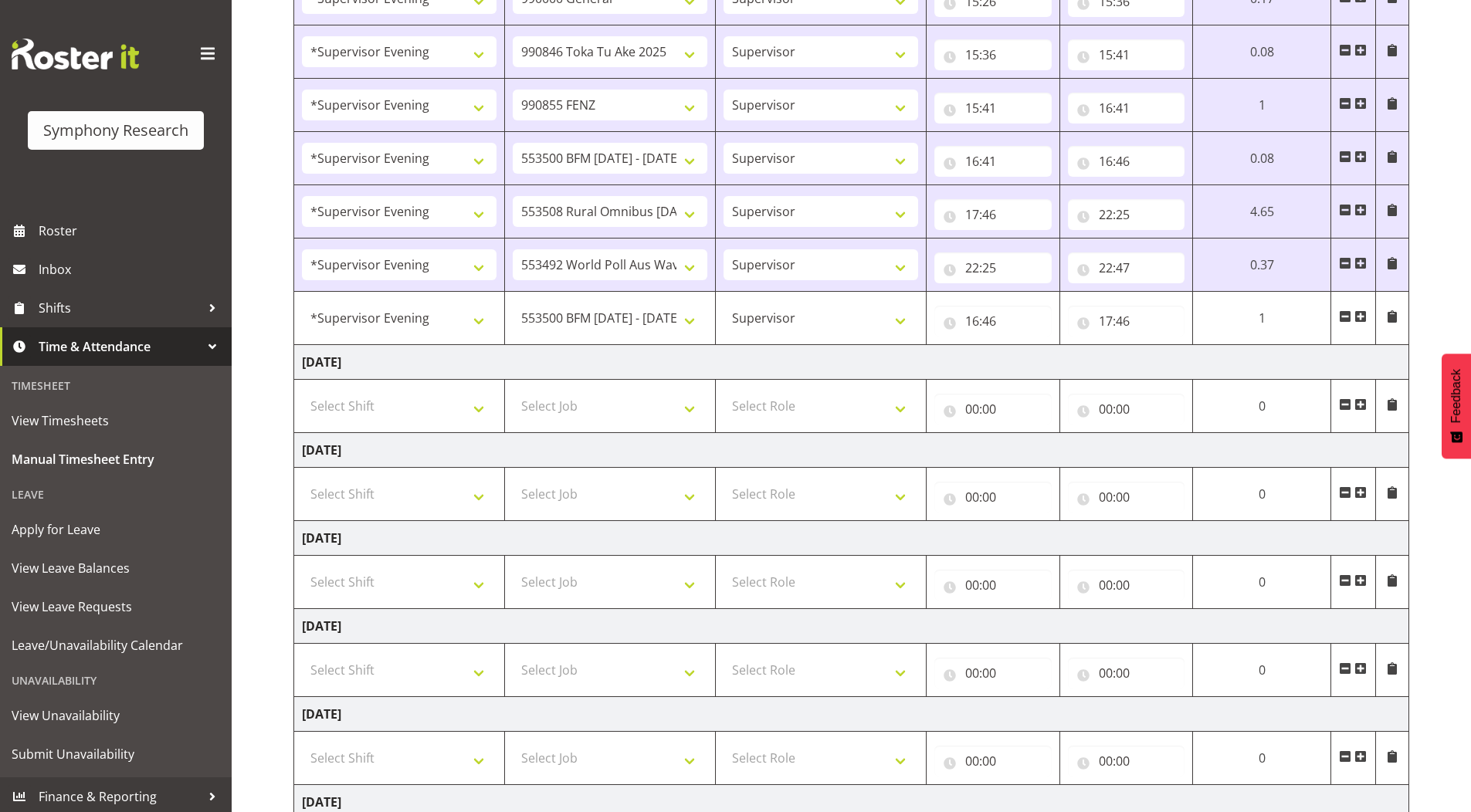
scroll to position [157, 0]
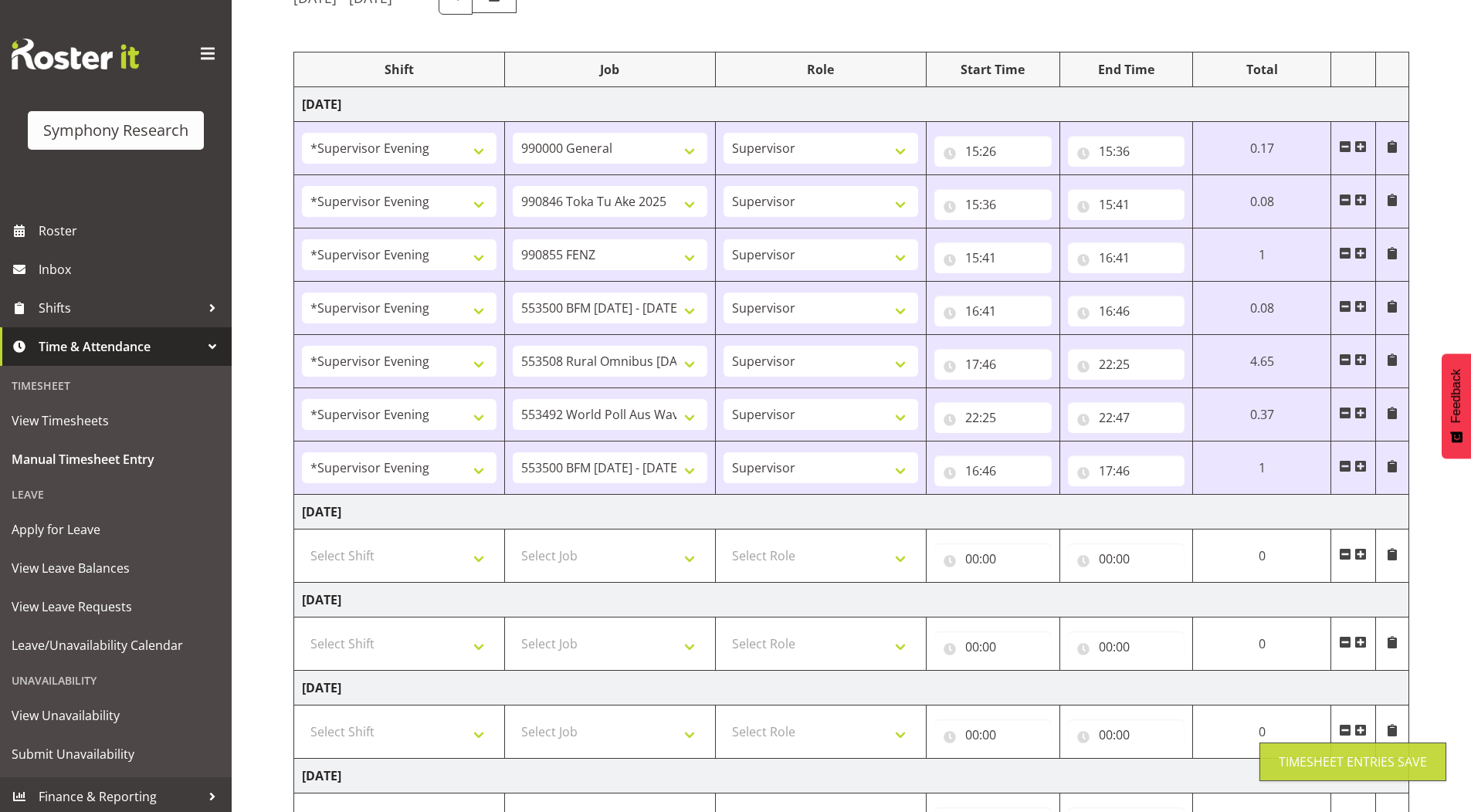
click at [1006, 589] on td "[DATE]" at bounding box center [851, 600] width 1115 height 34
click at [1123, 466] on input "17:46" at bounding box center [1126, 471] width 117 height 31
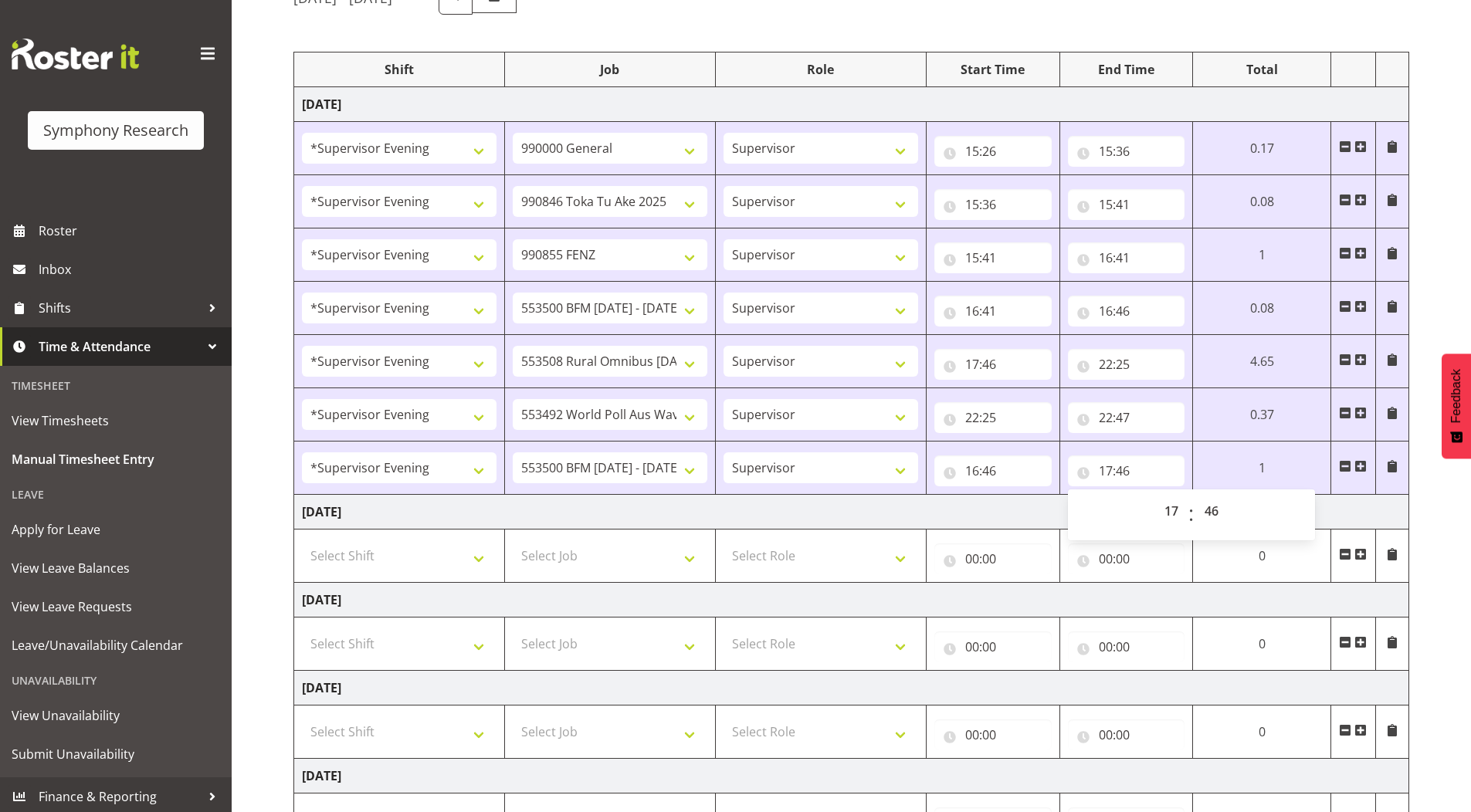
click at [1431, 273] on div "[DATE] - [DATE] Shift Job Role Start Time End Time Total [DATE] !!Weekend Resid…" at bounding box center [882, 539] width 1177 height 1140
click at [1126, 419] on input "22:47" at bounding box center [1126, 417] width 117 height 31
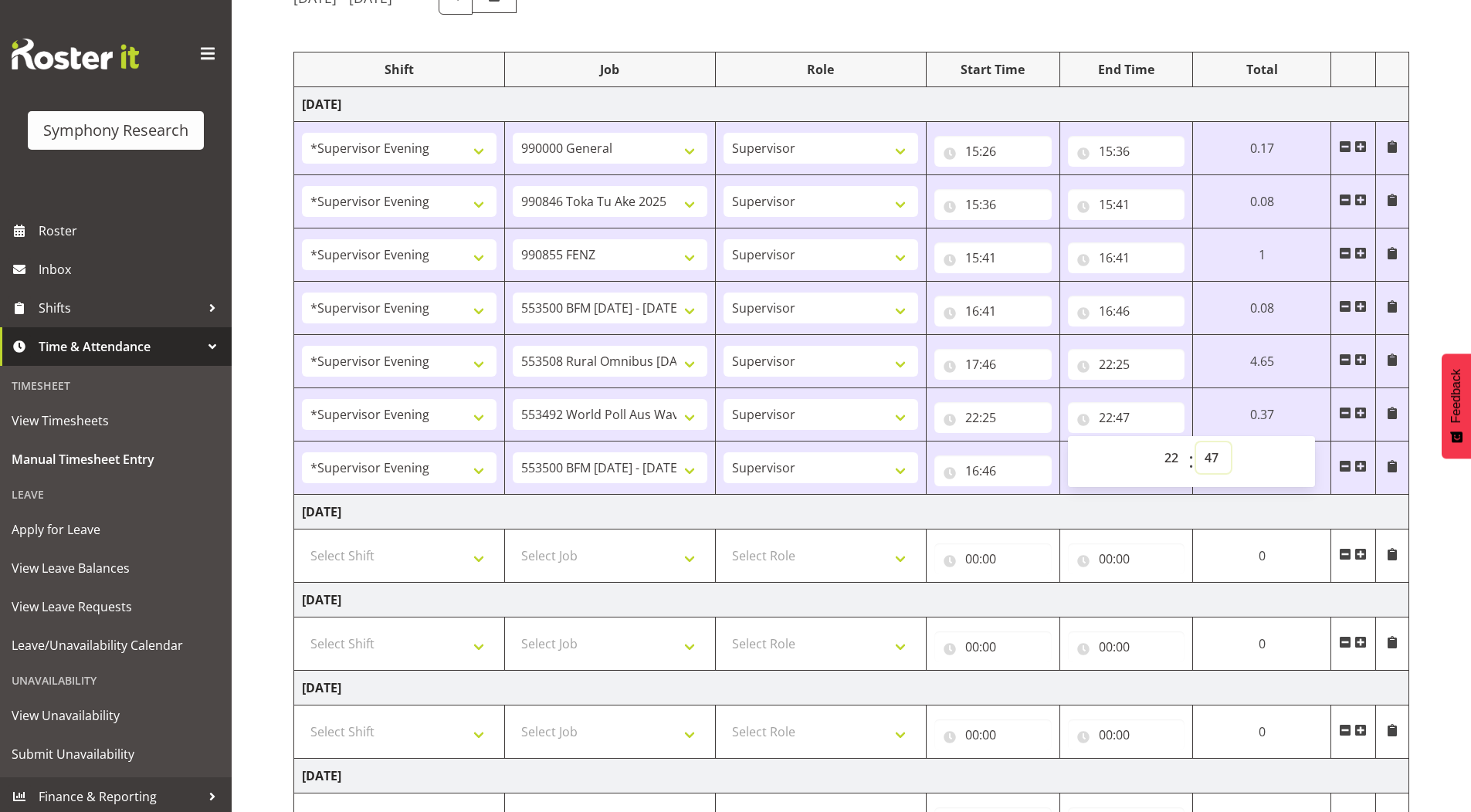
click at [1208, 457] on select "00 01 02 03 04 05 06 07 08 09 10 11 12 13 14 15 16 17 18 19 20 21 22 23 24 25 2…" at bounding box center [1212, 457] width 34 height 31
select select "51"
click at [1231, 443] on select "00 01 02 03 04 05 06 07 08 09 10 11 12 13 14 15 16 17 18 19 20 21 22 23 24 25 2…" at bounding box center [1212, 457] width 34 height 31
type input "22:51"
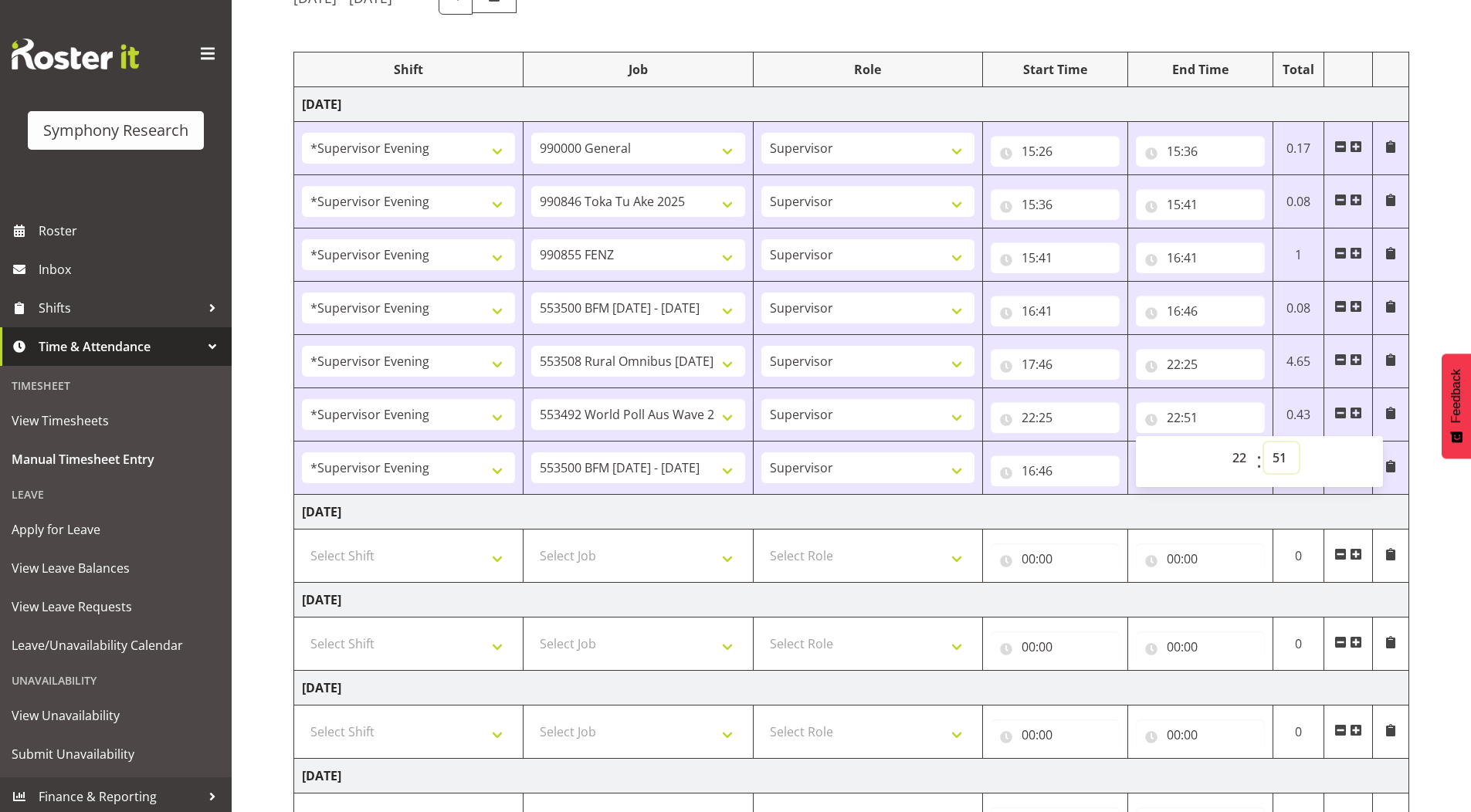
drag, startPoint x: 1280, startPoint y: 456, endPoint x: 1277, endPoint y: 444, distance: 12.4
click at [1280, 455] on select "00 01 02 03 04 05 06 07 08 09 10 11 12 13 14 15 16 17 18 19 20 21 22 23 24 25 2…" at bounding box center [1281, 457] width 34 height 31
select select "50"
click at [1264, 443] on select "00 01 02 03 04 05 06 07 08 09 10 11 12 13 14 15 16 17 18 19 20 21 22 23 24 25 2…" at bounding box center [1281, 457] width 34 height 31
type input "22:50"
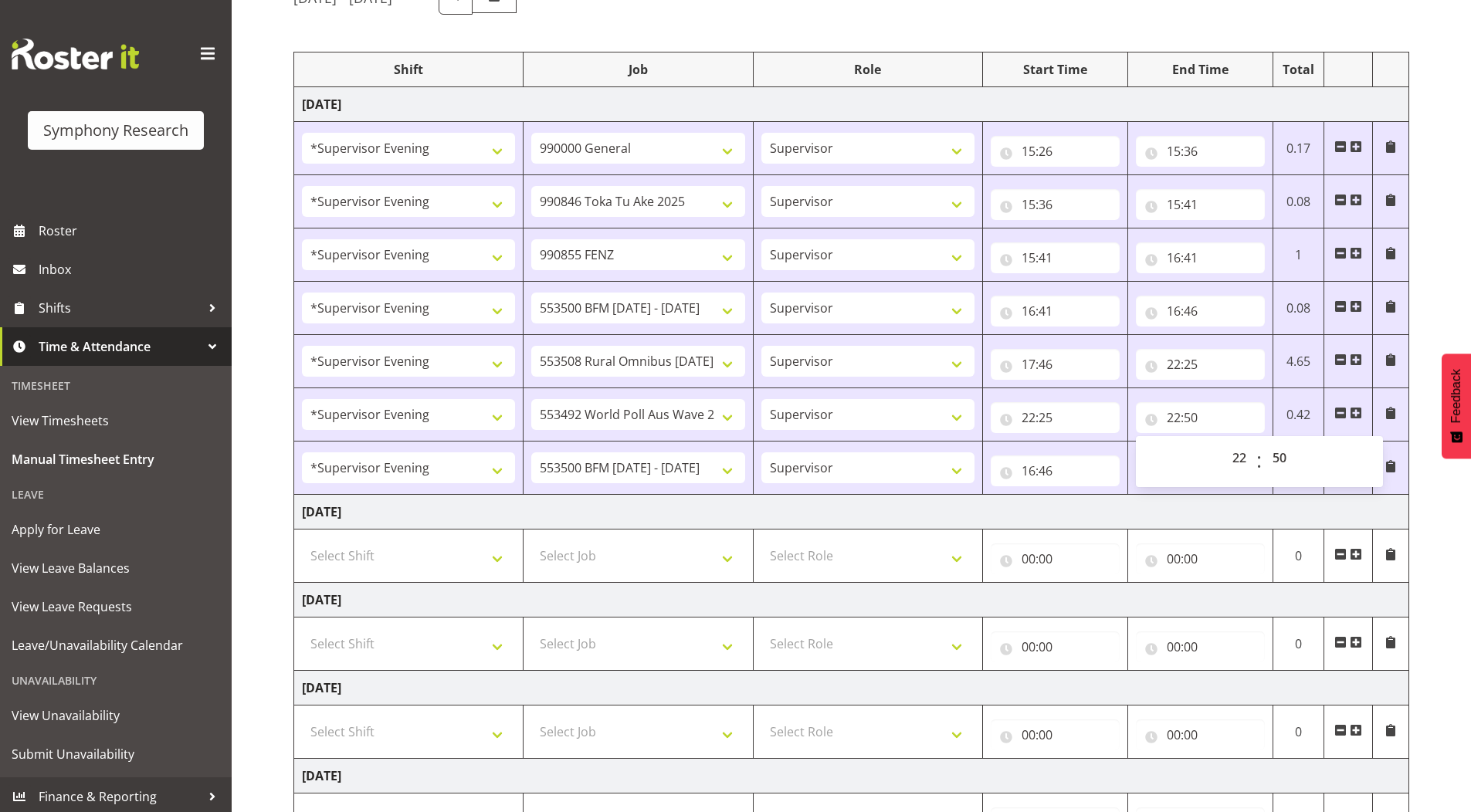
click at [1432, 242] on div "[DATE] - [DATE] Shift Job Role Start Time End Time Total [DATE] !!Weekend Resid…" at bounding box center [882, 539] width 1177 height 1140
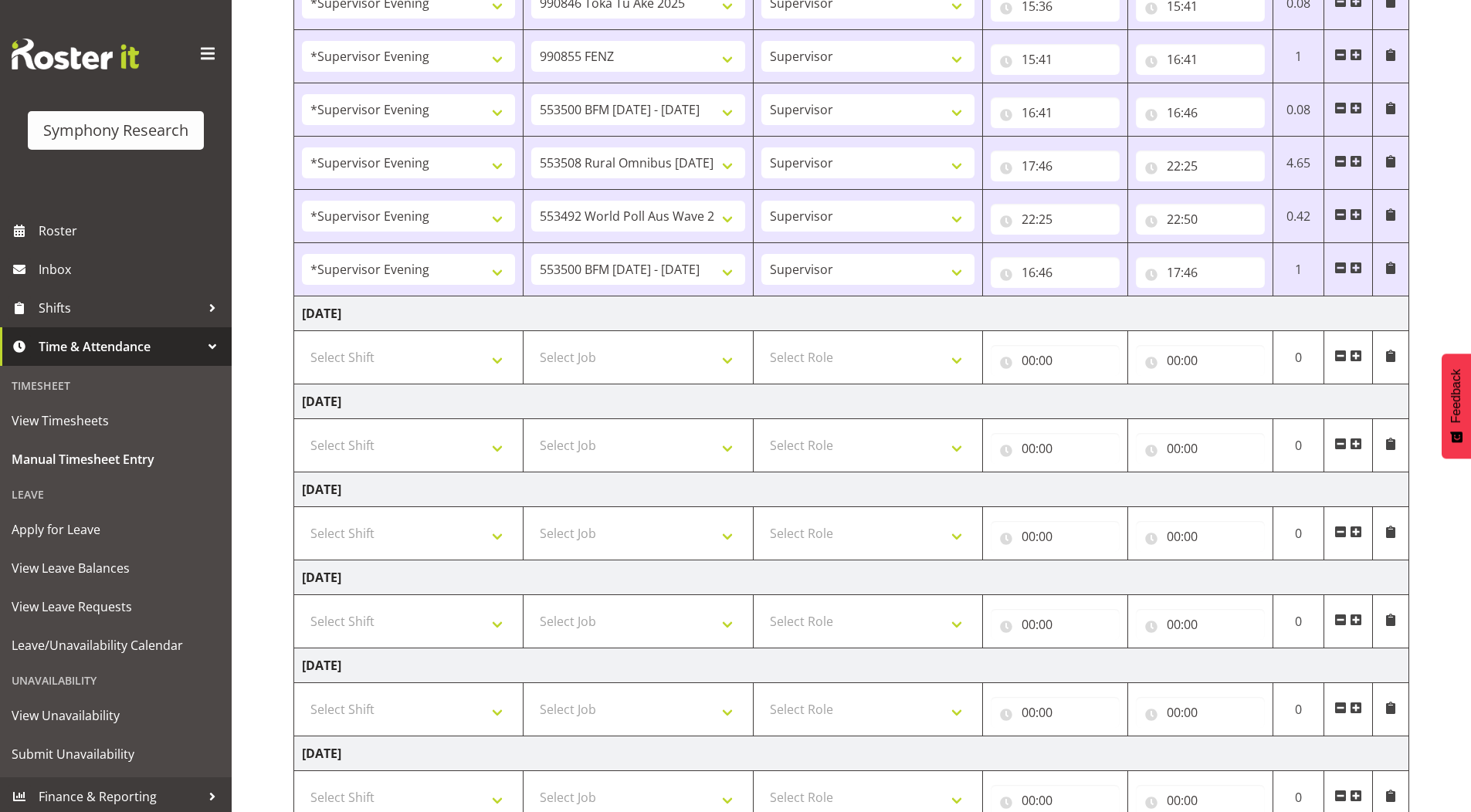
scroll to position [465, 0]
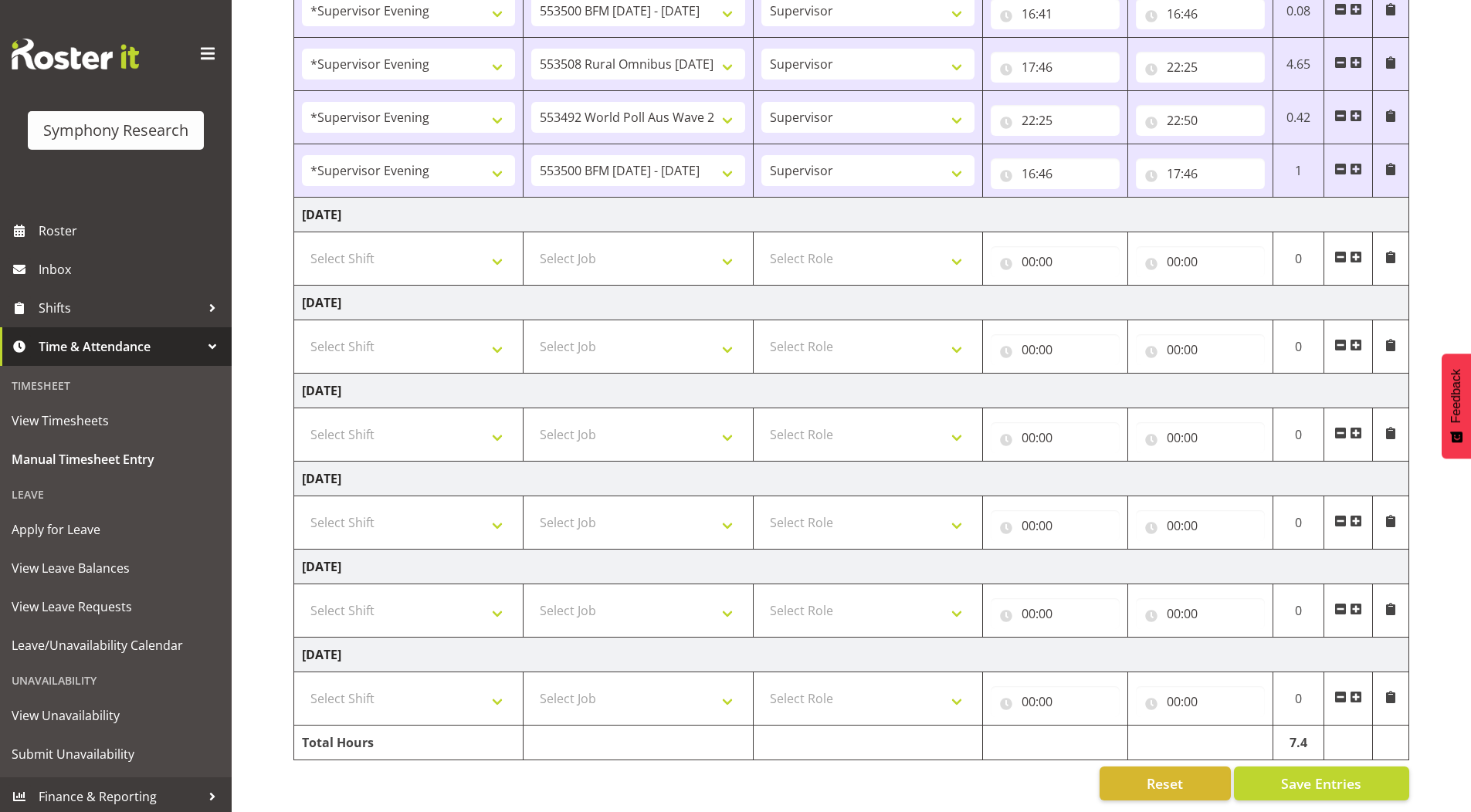
click at [1321, 753] on div "[DATE] - [DATE] Shift Job Role Start Time End Time Total [DATE] !!Weekend Resid…" at bounding box center [882, 242] width 1177 height 1140
click at [1323, 773] on span "Save Entries" at bounding box center [1321, 783] width 80 height 20
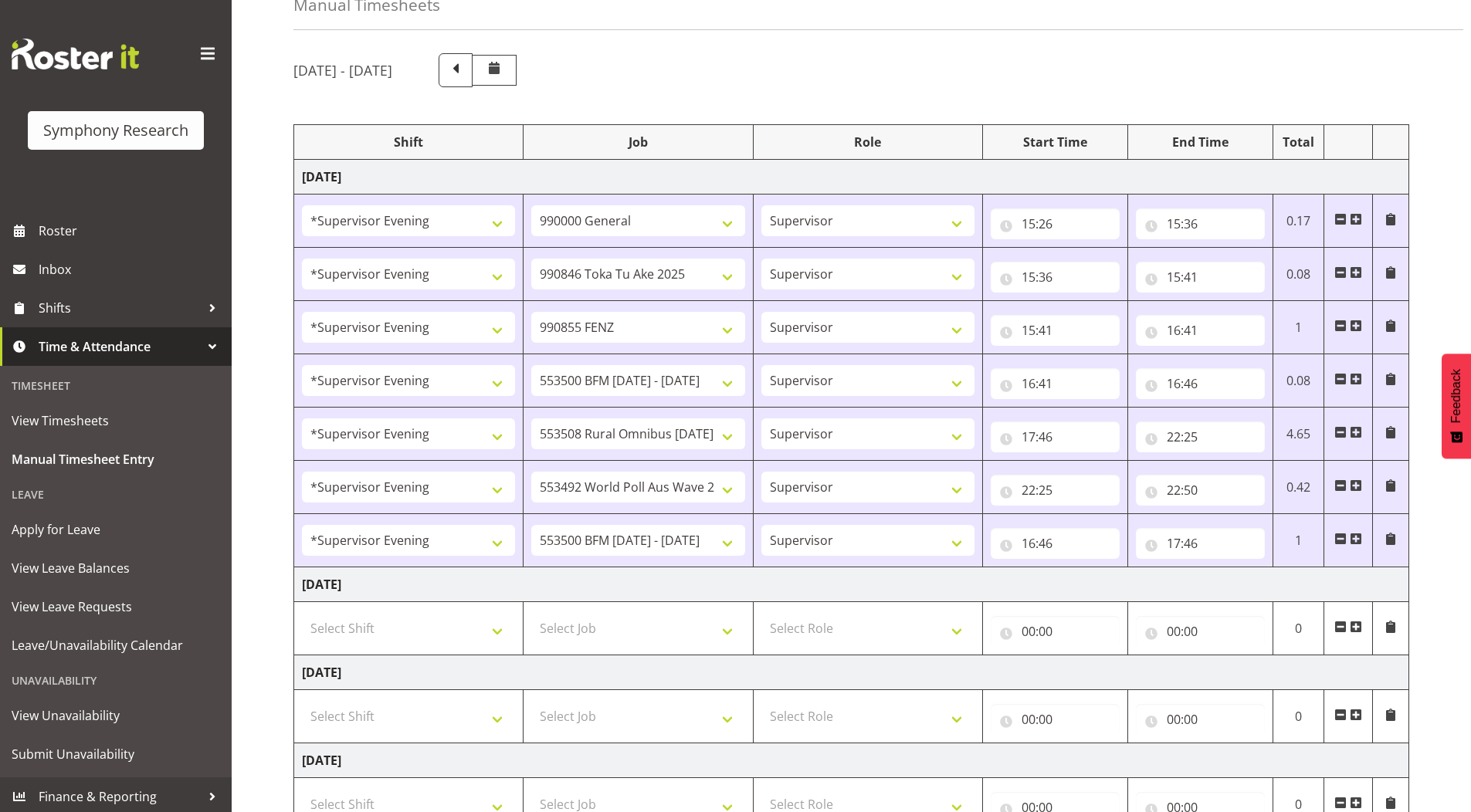
scroll to position [0, 0]
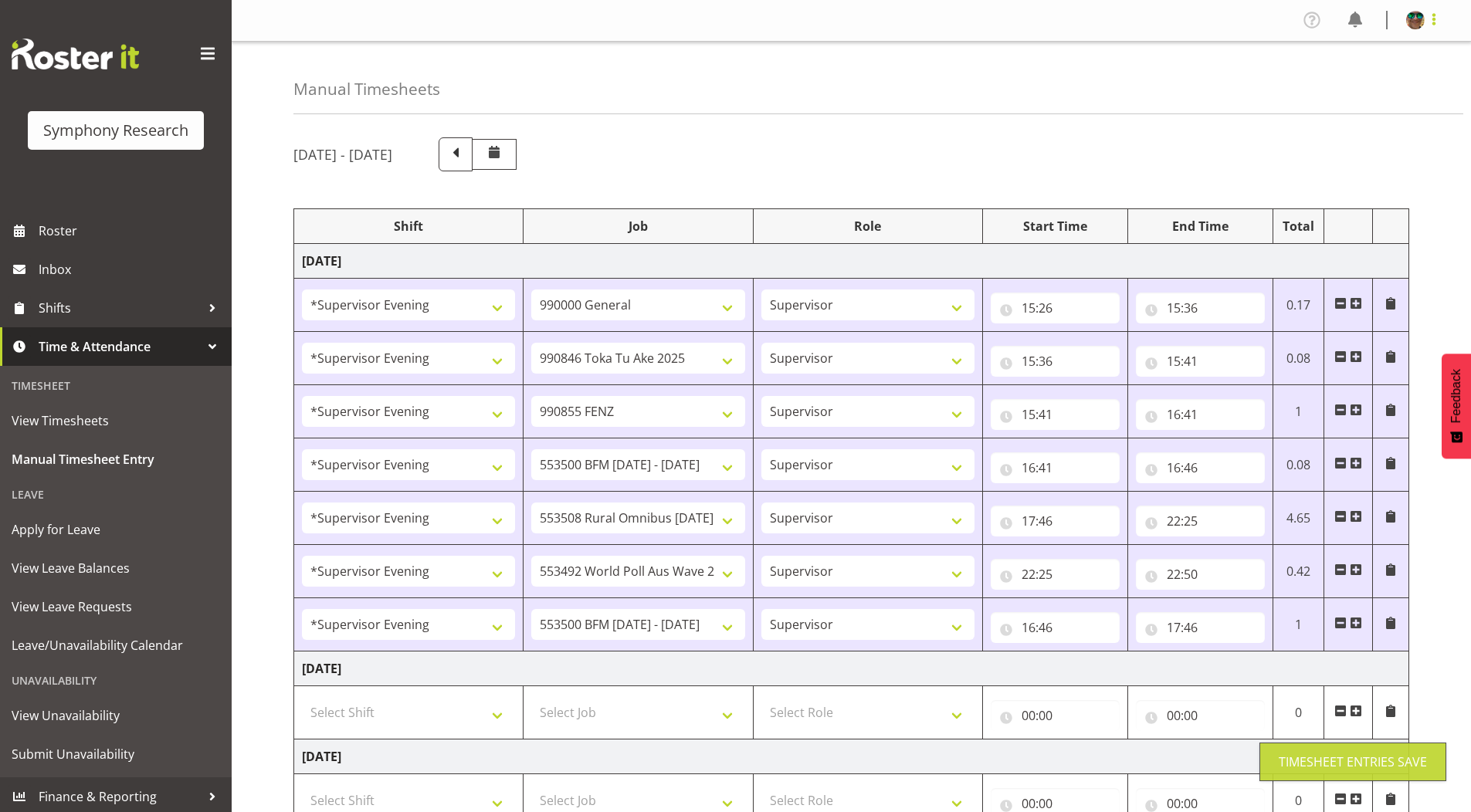
click at [1435, 13] on span at bounding box center [1433, 18] width 18 height 18
click at [1378, 74] on link "Log Out" at bounding box center [1369, 81] width 148 height 28
